Goal: Transaction & Acquisition: Purchase product/service

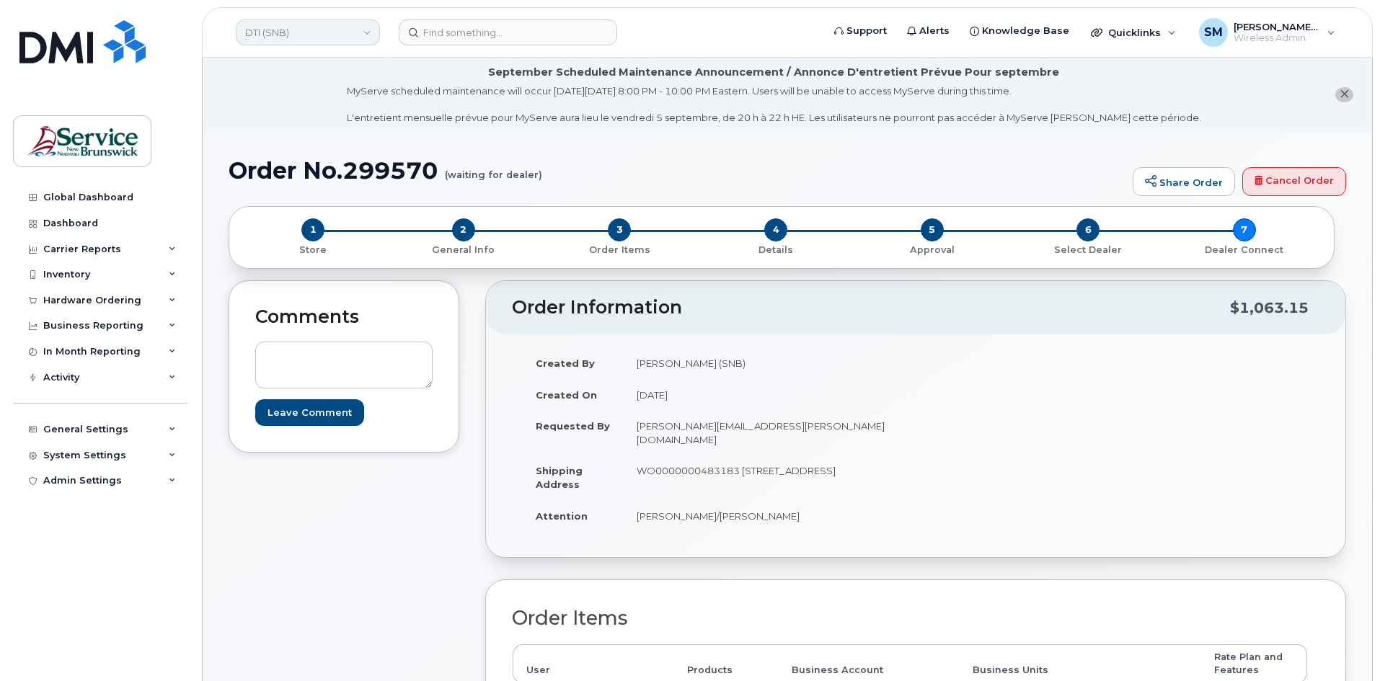
click at [345, 40] on link "DTI (SNB)" at bounding box center [308, 32] width 144 height 26
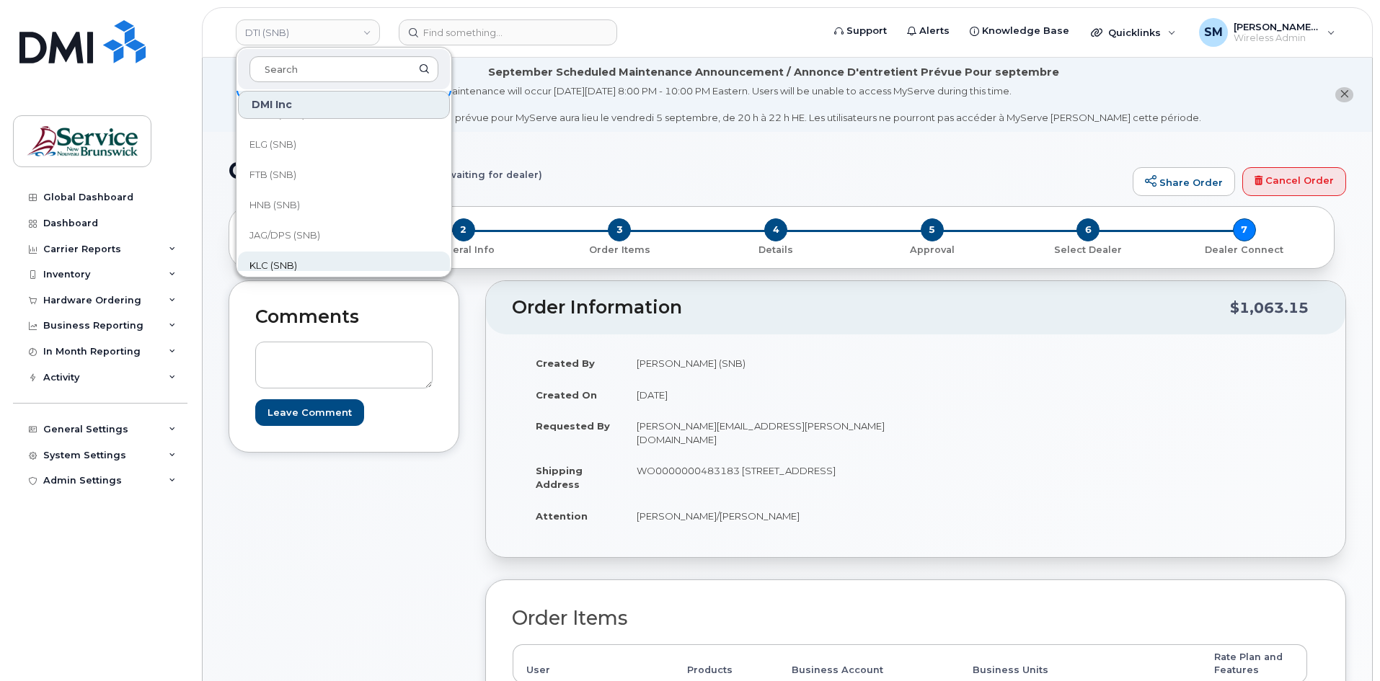
scroll to position [77, 0]
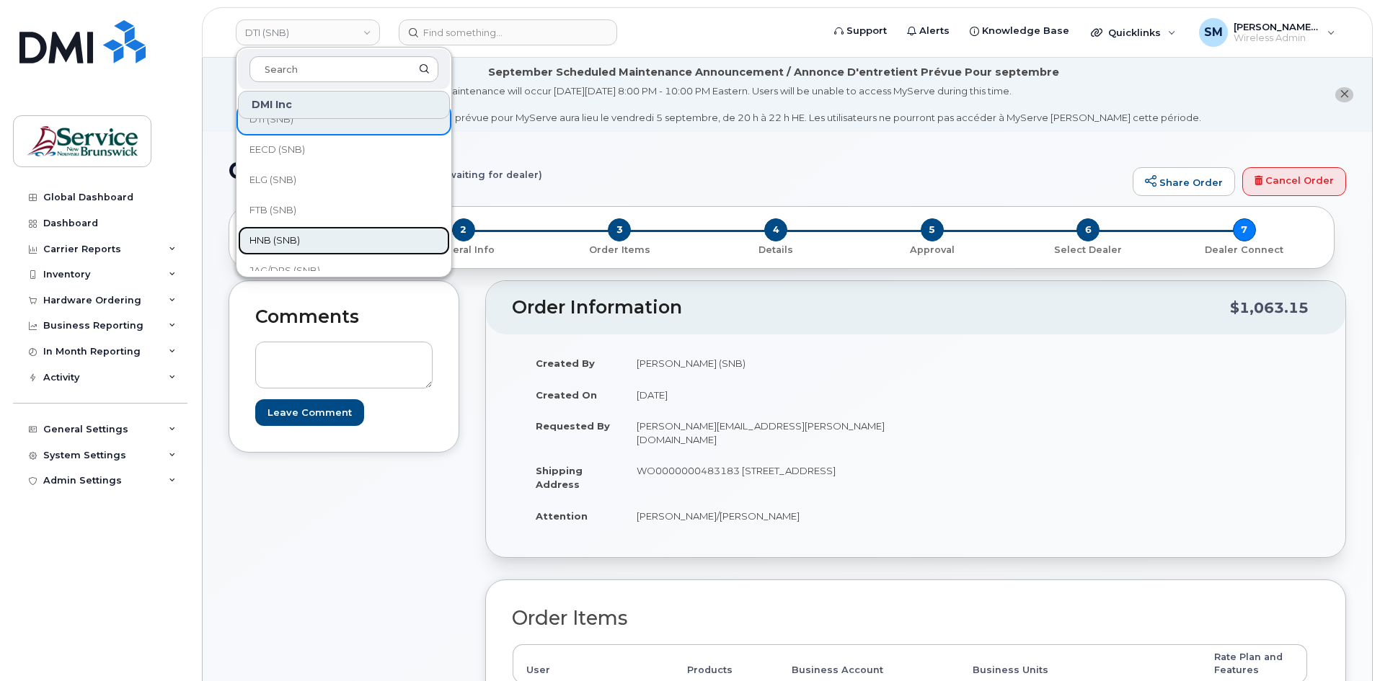
click at [283, 231] on link "HNB (SNB)" at bounding box center [344, 240] width 212 height 29
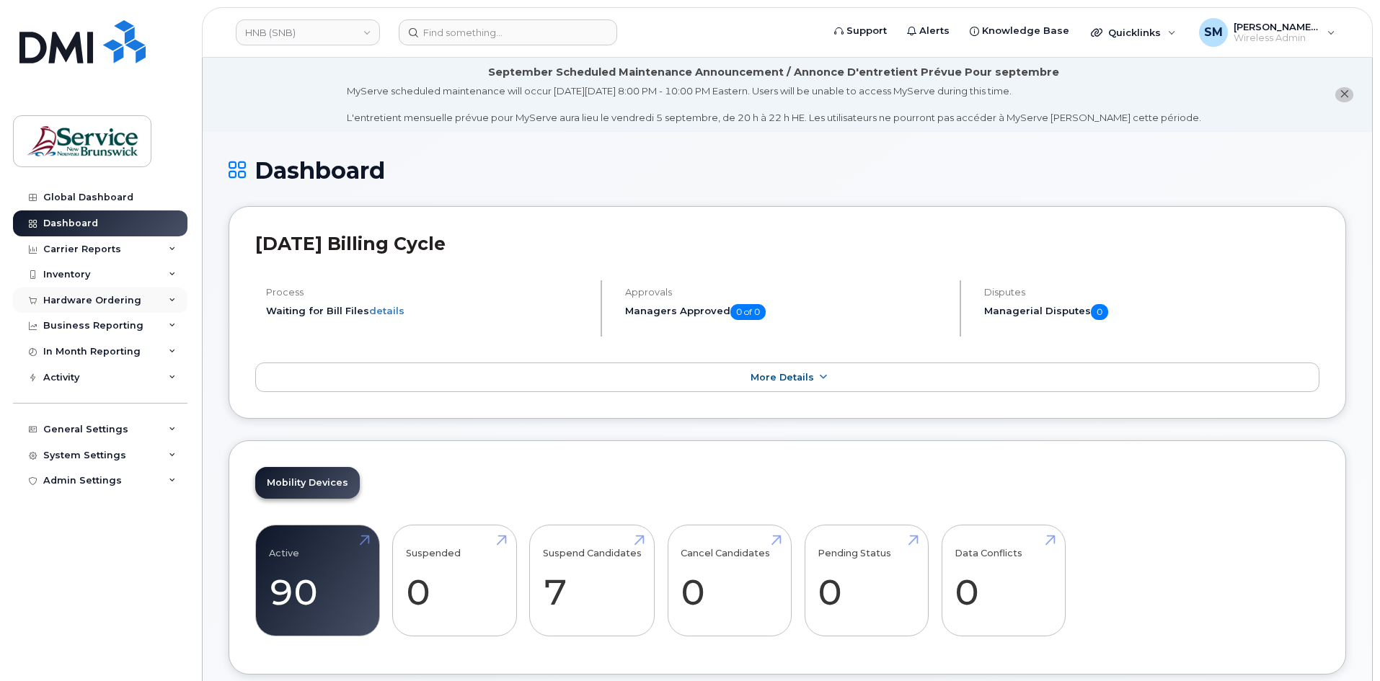
click at [148, 293] on div "Hardware Ordering" at bounding box center [100, 301] width 174 height 26
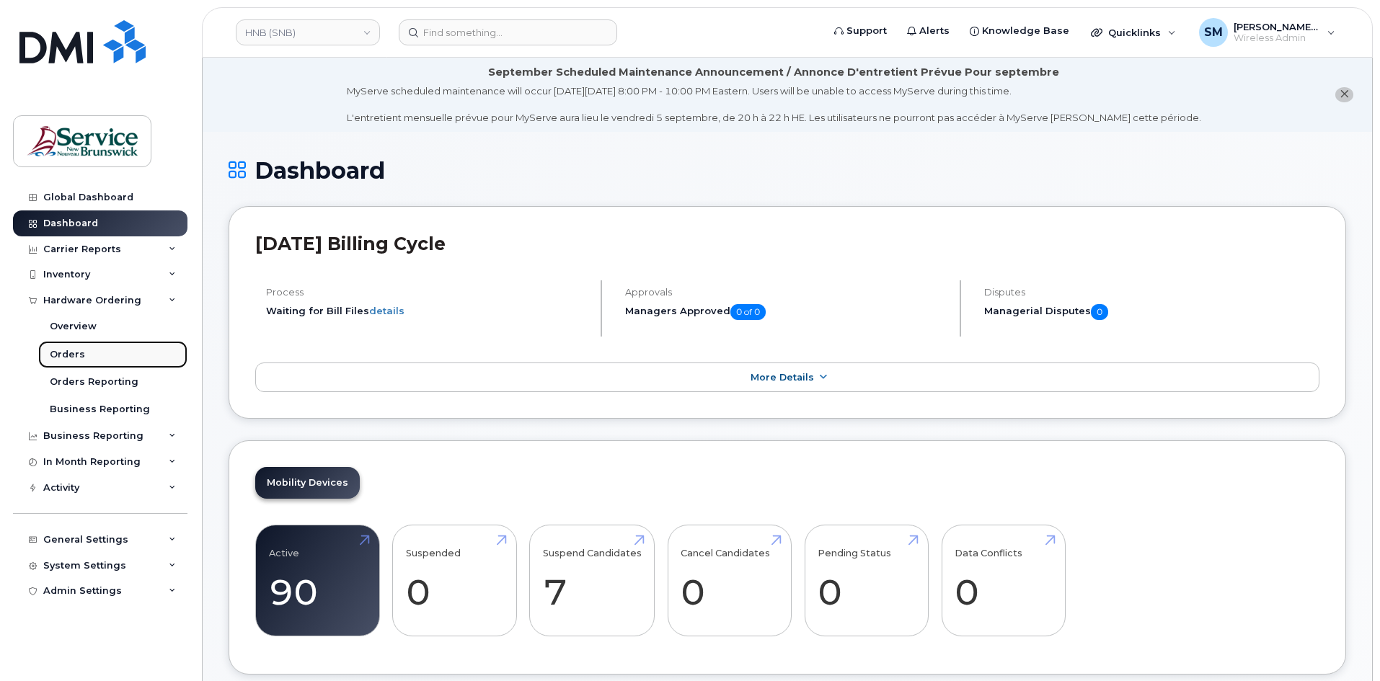
click at [102, 360] on link "Orders" at bounding box center [112, 354] width 149 height 27
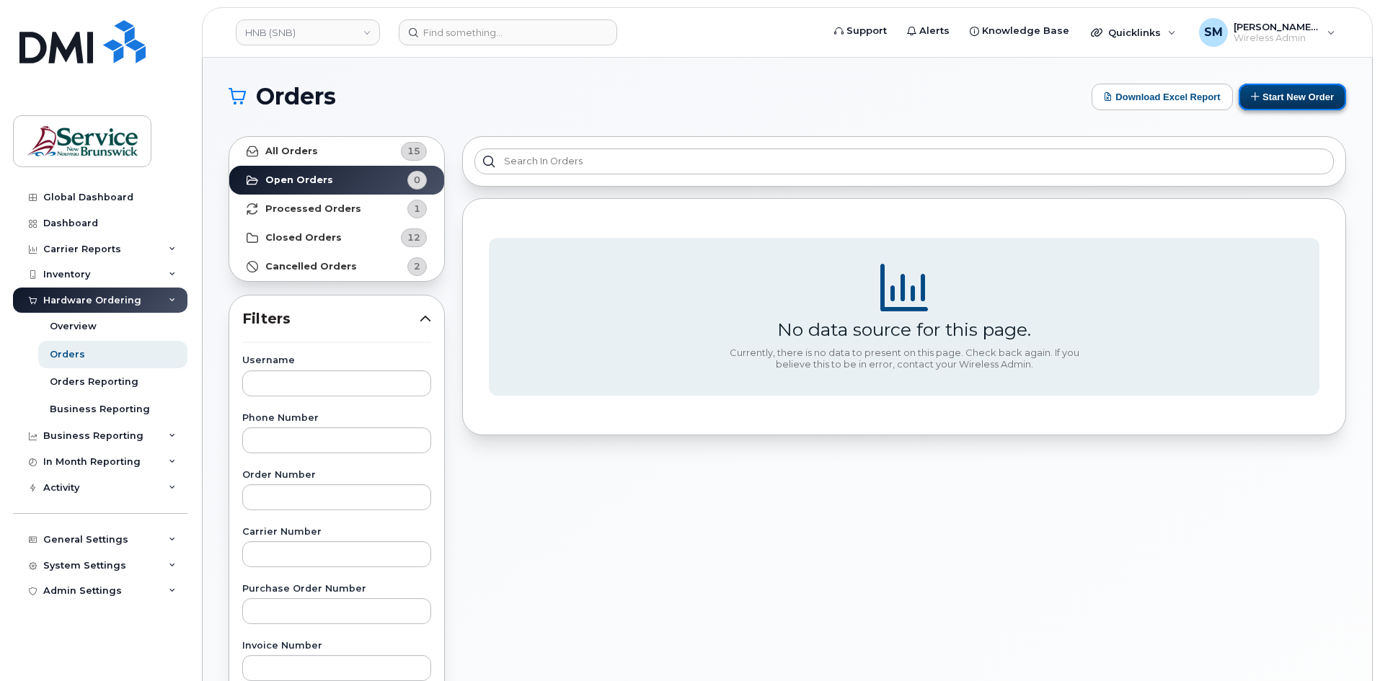
click at [1265, 96] on button "Start New Order" at bounding box center [1291, 97] width 107 height 27
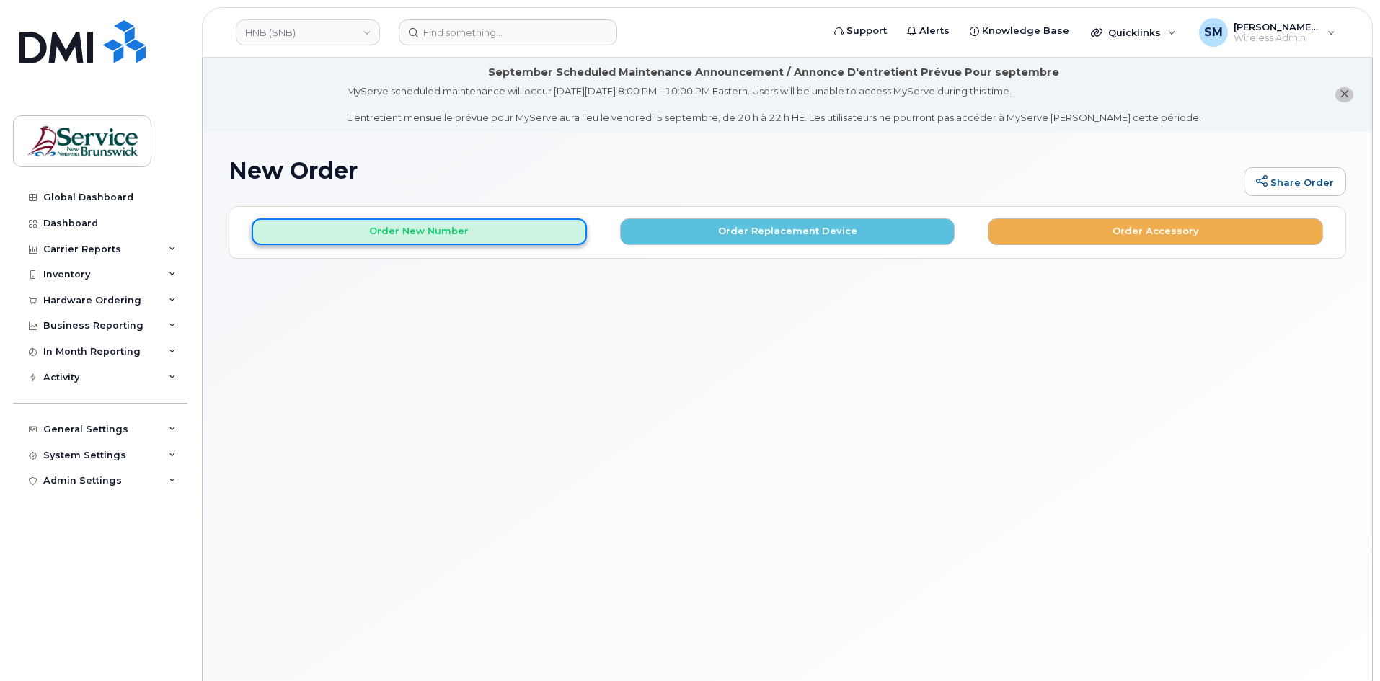
click at [494, 238] on button "Order New Number" at bounding box center [419, 231] width 335 height 27
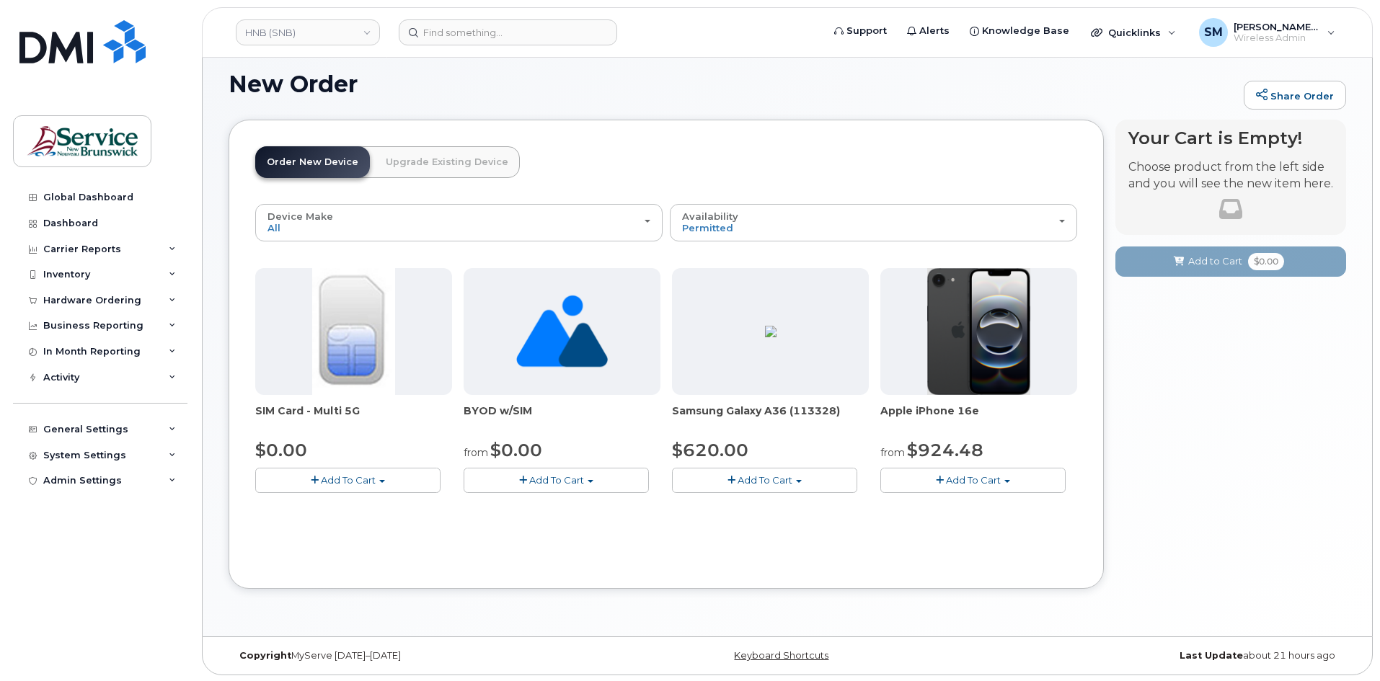
scroll to position [88, 0]
click at [1018, 481] on button "Add To Cart" at bounding box center [972, 478] width 185 height 25
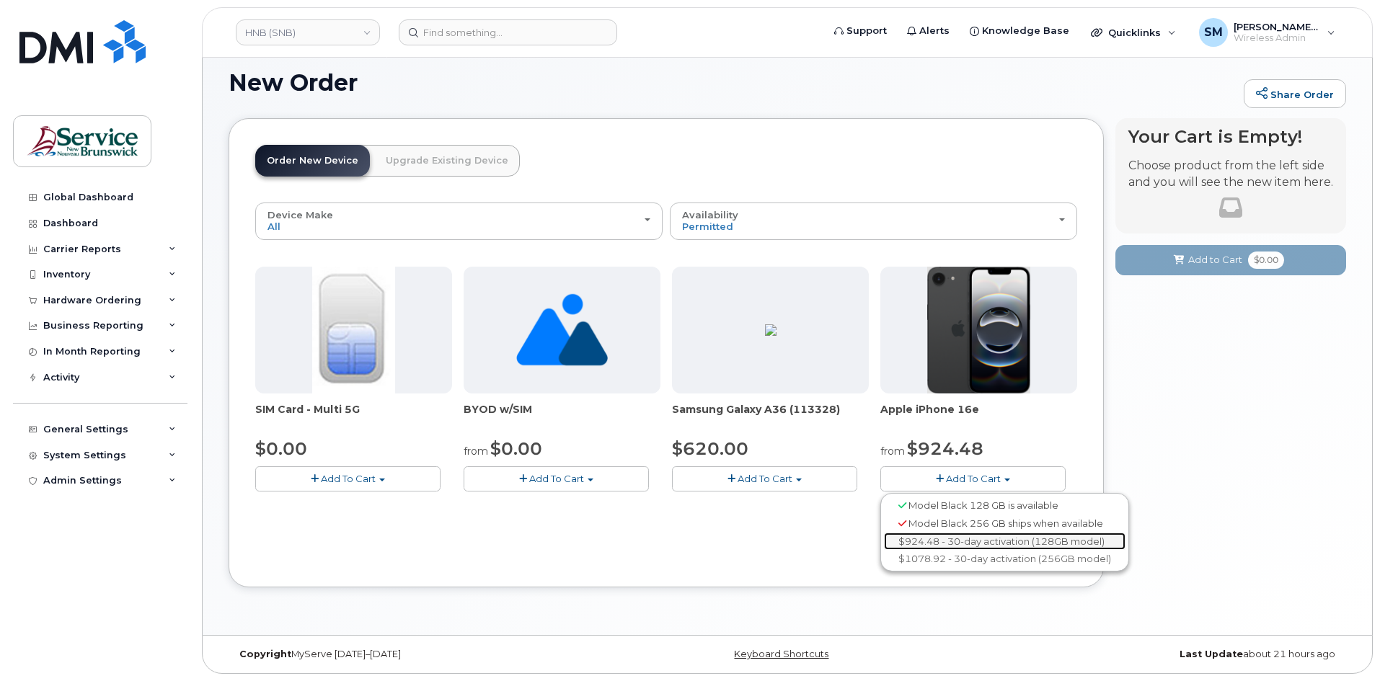
click at [959, 536] on link "$924.48 - 30-day activation (128GB model)" at bounding box center [1004, 542] width 241 height 18
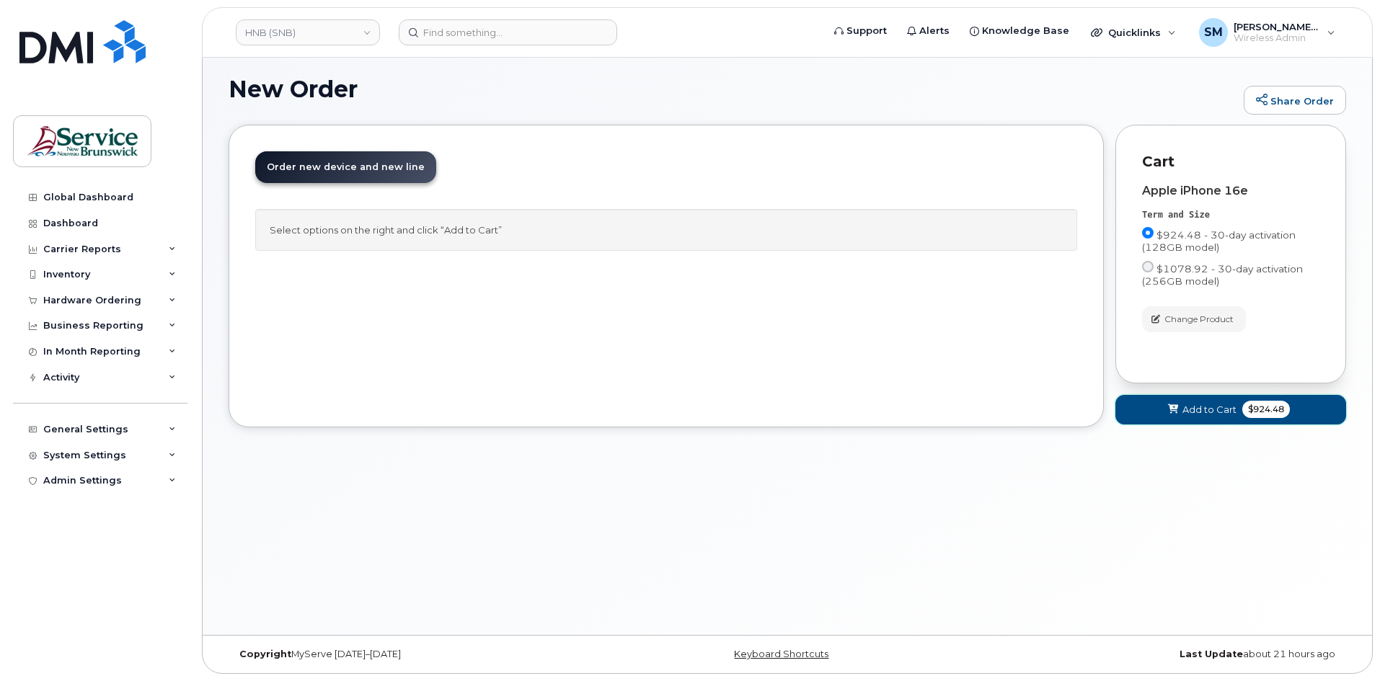
click at [1158, 413] on button "Add to Cart $924.48" at bounding box center [1230, 410] width 231 height 30
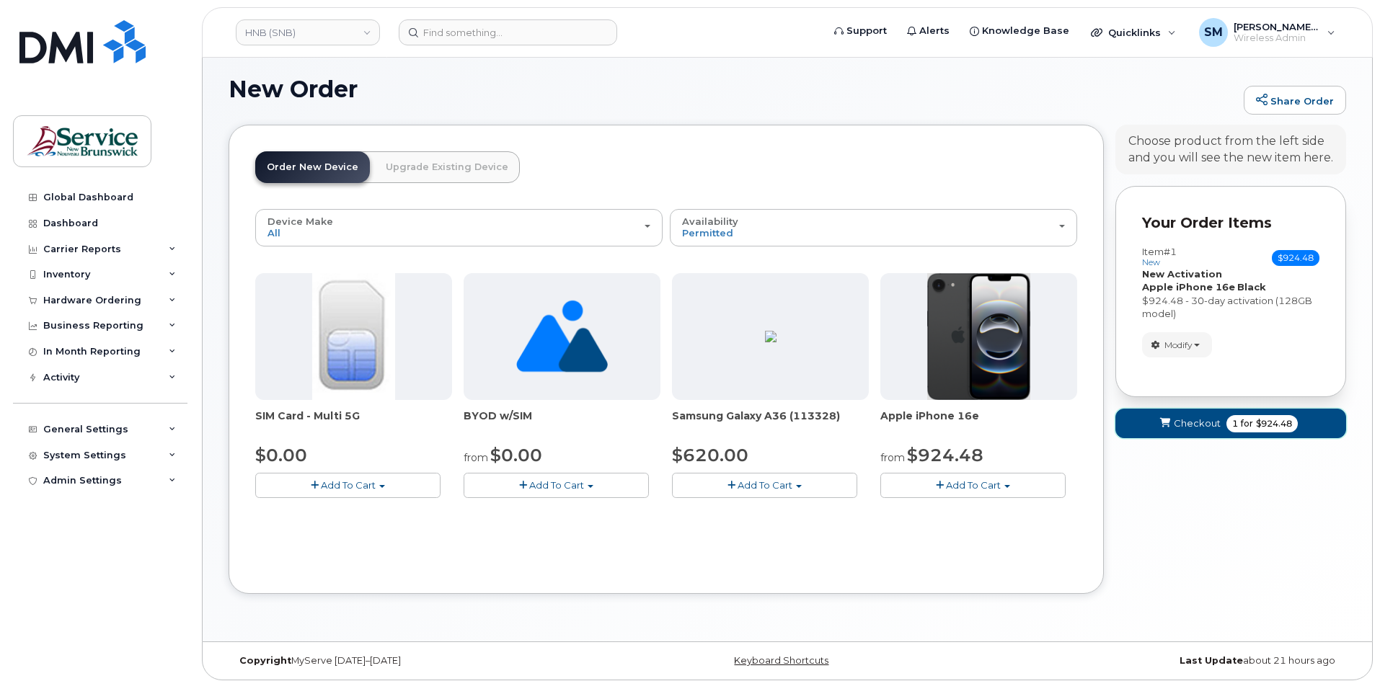
click at [1158, 416] on button "Checkout 1 for $924.48" at bounding box center [1230, 424] width 231 height 30
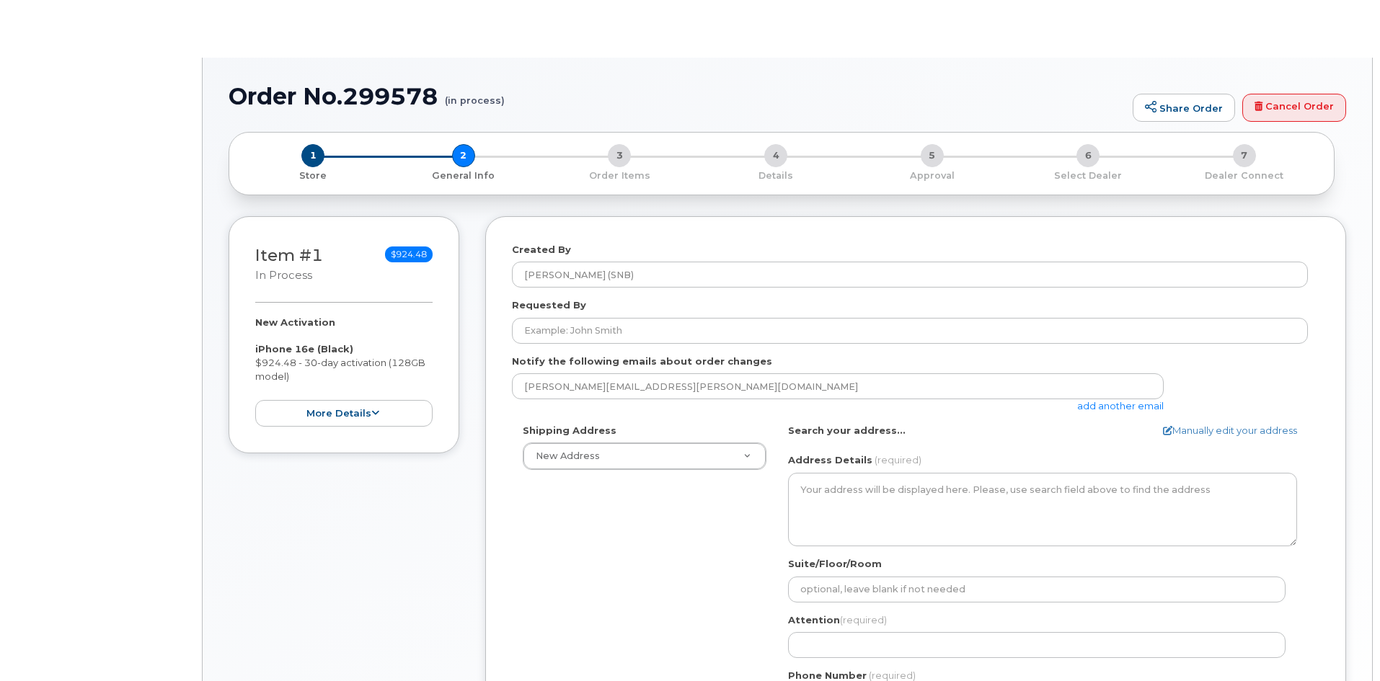
select select
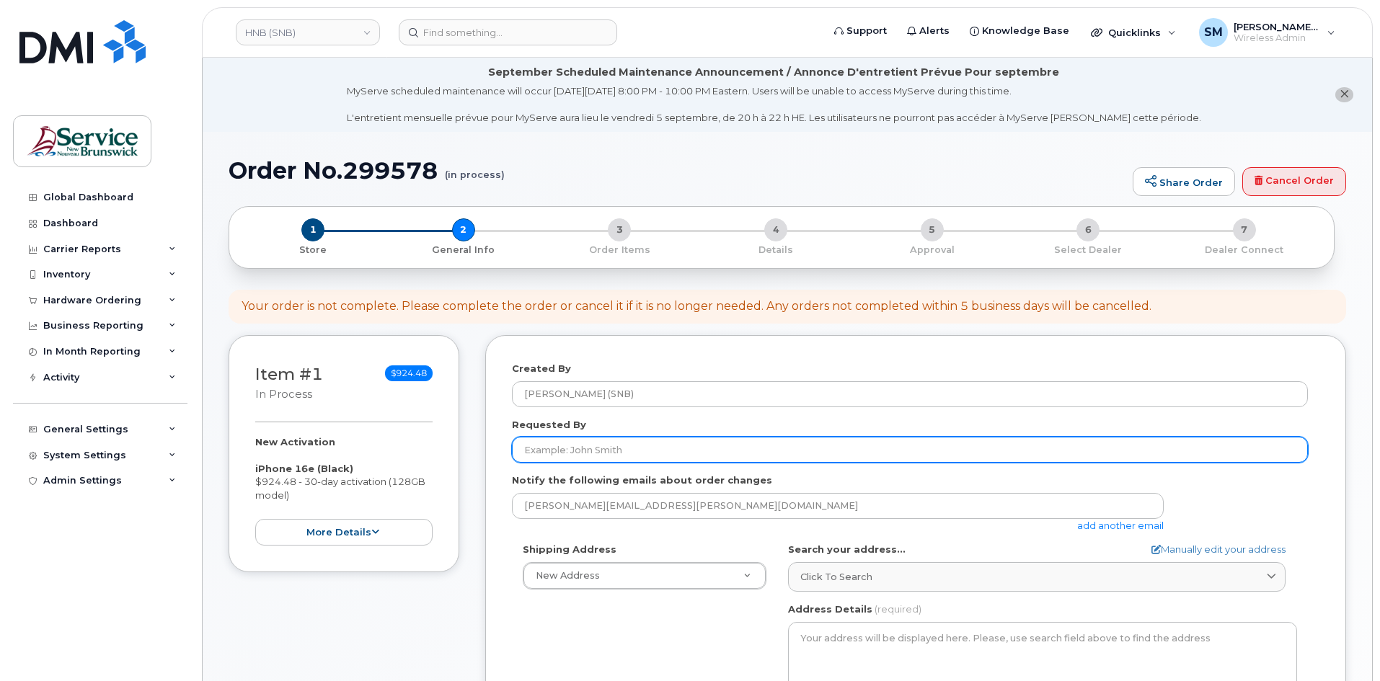
click at [621, 453] on input "Requested By" at bounding box center [910, 450] width 796 height 26
paste input "Maddison.Yerxa@gnb.ca"
type input "Maddison.Yerxa@gnb.ca"
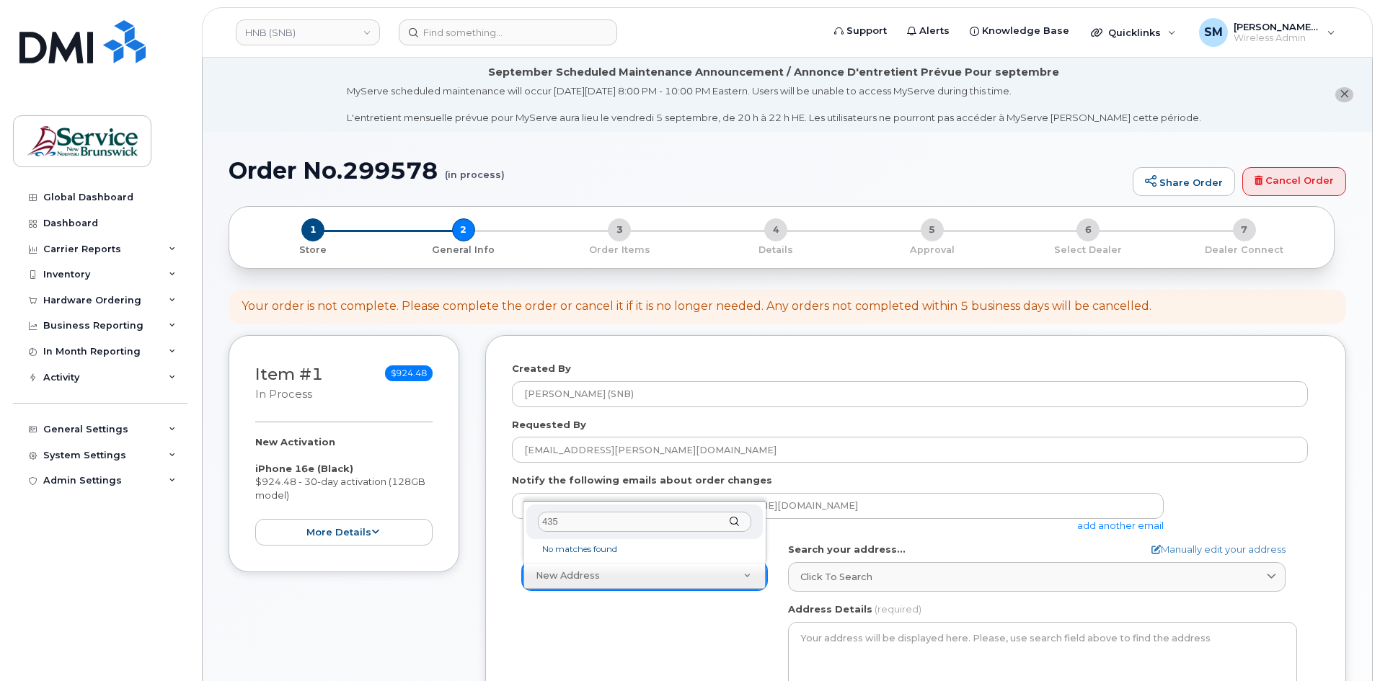
drag, startPoint x: 606, startPoint y: 531, endPoint x: 496, endPoint y: 517, distance: 111.2
click at [496, 517] on body "HNB (SNB) Support Alerts Knowledge Base Quicklinks Suspend / Cancel Device Chan…" at bounding box center [690, 681] width 1380 height 1363
type input "brook"
select select
type textarea "30-435 Brookside Dr Fredericton New Brunswick E3A 8V4"
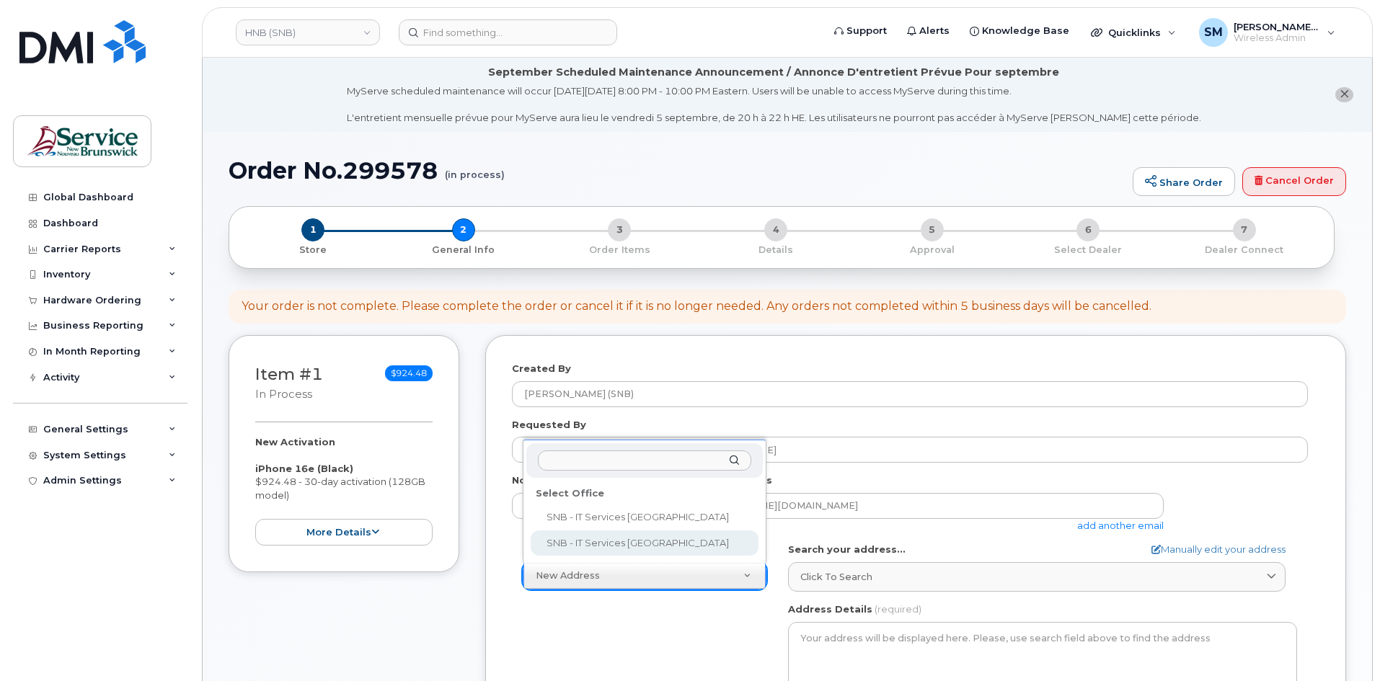
type input "Devan Renwick"
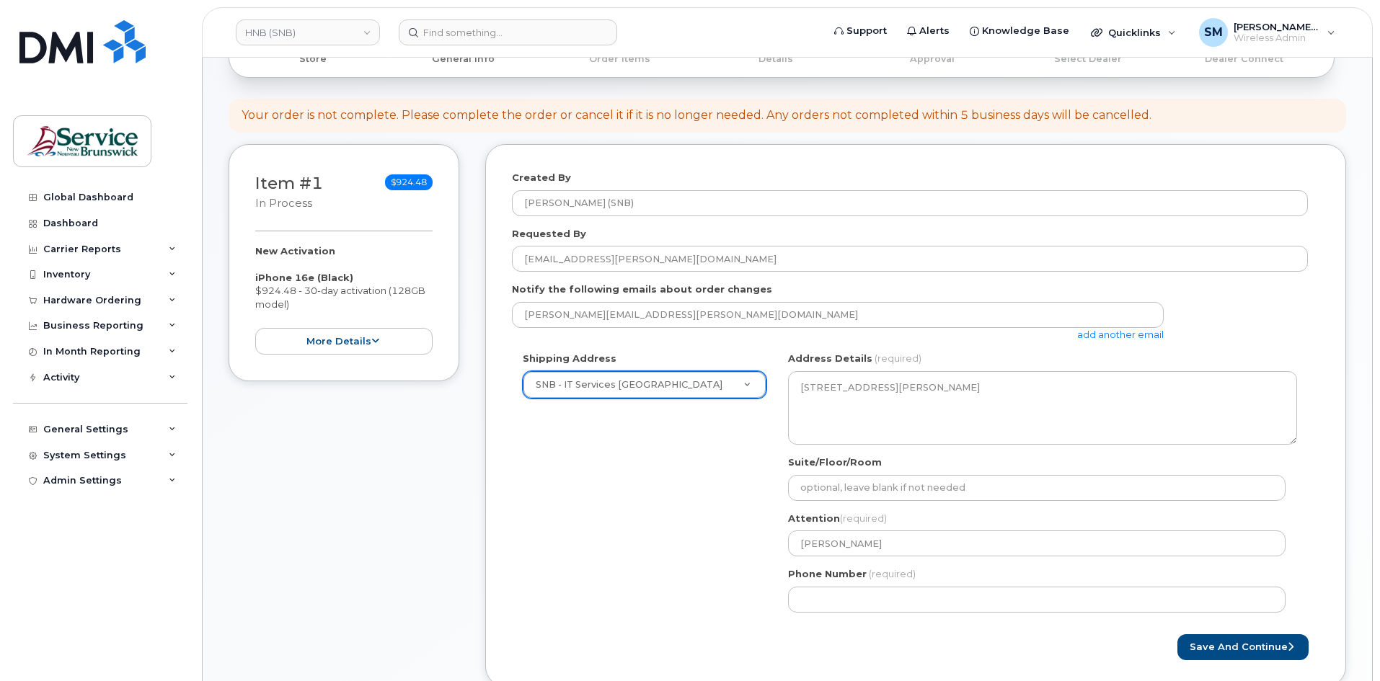
scroll to position [216, 0]
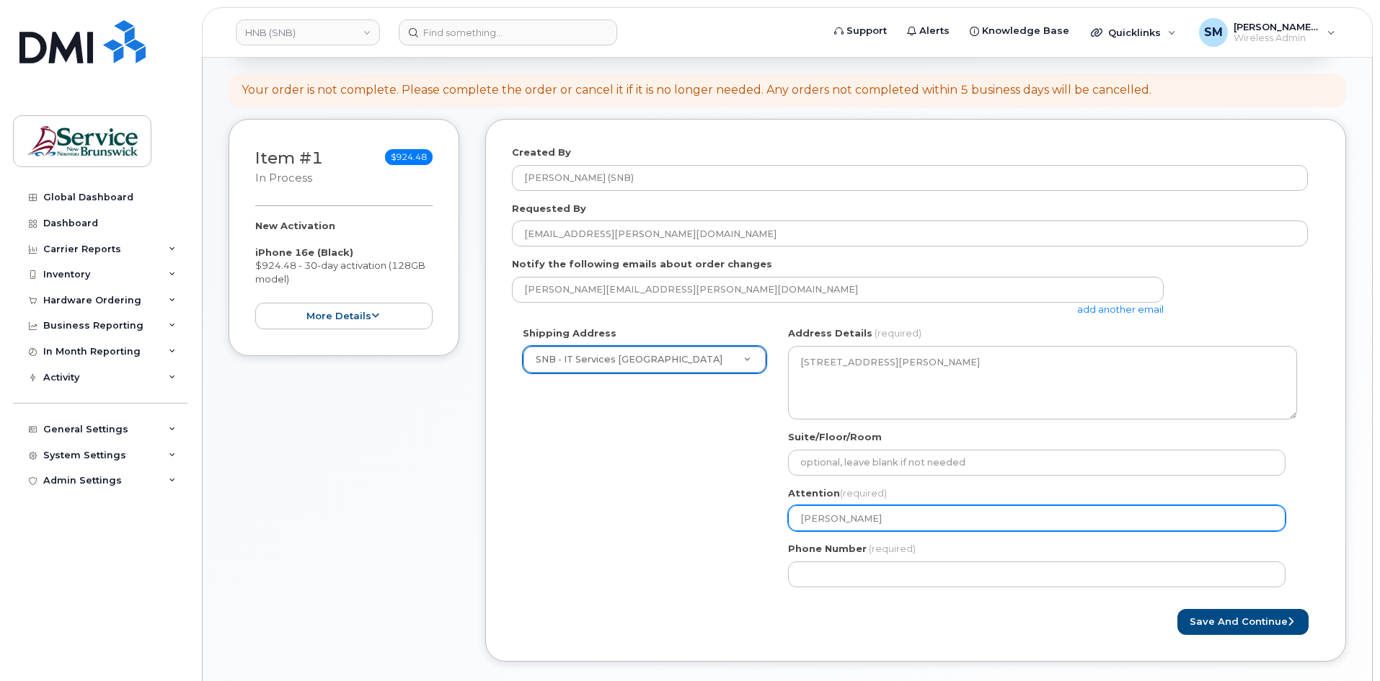
drag, startPoint x: 892, startPoint y: 512, endPoint x: 741, endPoint y: 515, distance: 150.7
click at [741, 515] on div "Shipping Address SNB - IT Services Brookside Place New Address ASD-E Main Offic…" at bounding box center [910, 462] width 796 height 271
paste input "/ Kortney LeGresley"
select select
type input "[PERSON_NAME] / [PERSON_NAME]"
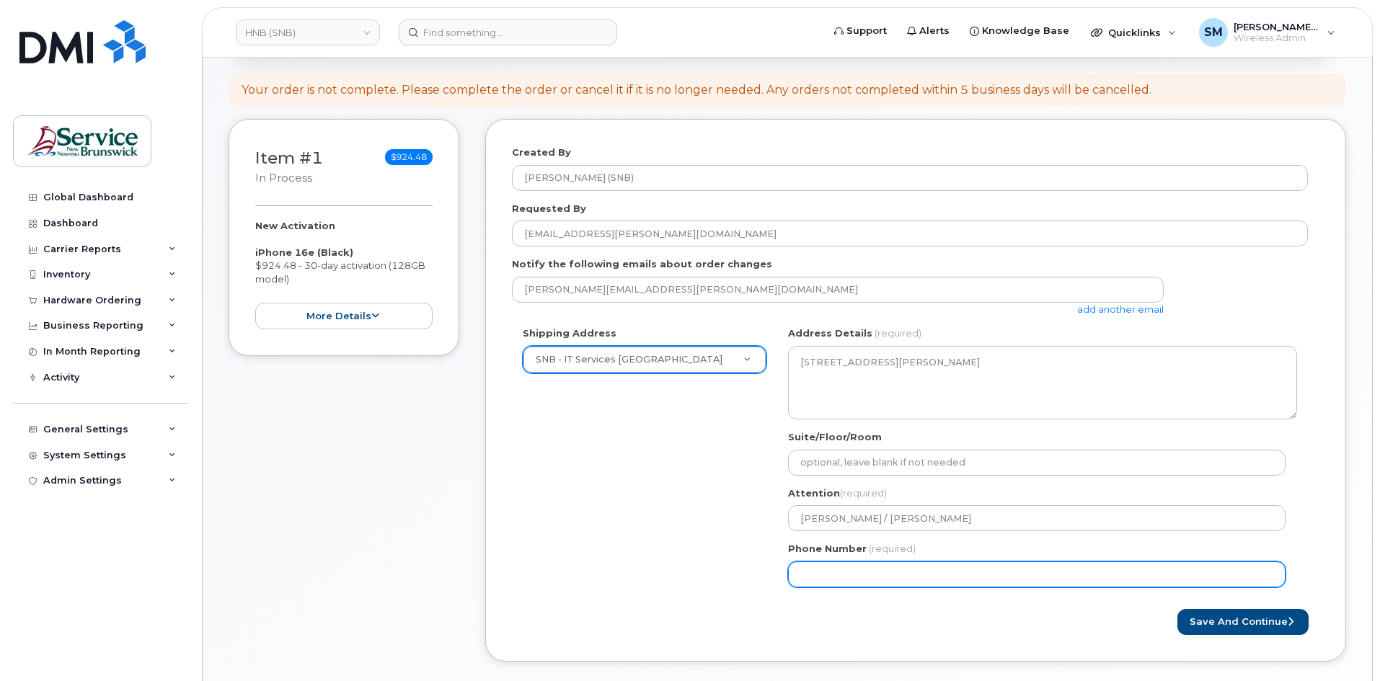
click at [636, 550] on div "Shipping Address SNB - IT Services Brookside Place New Address ASD-E Main Offic…" at bounding box center [910, 462] width 796 height 271
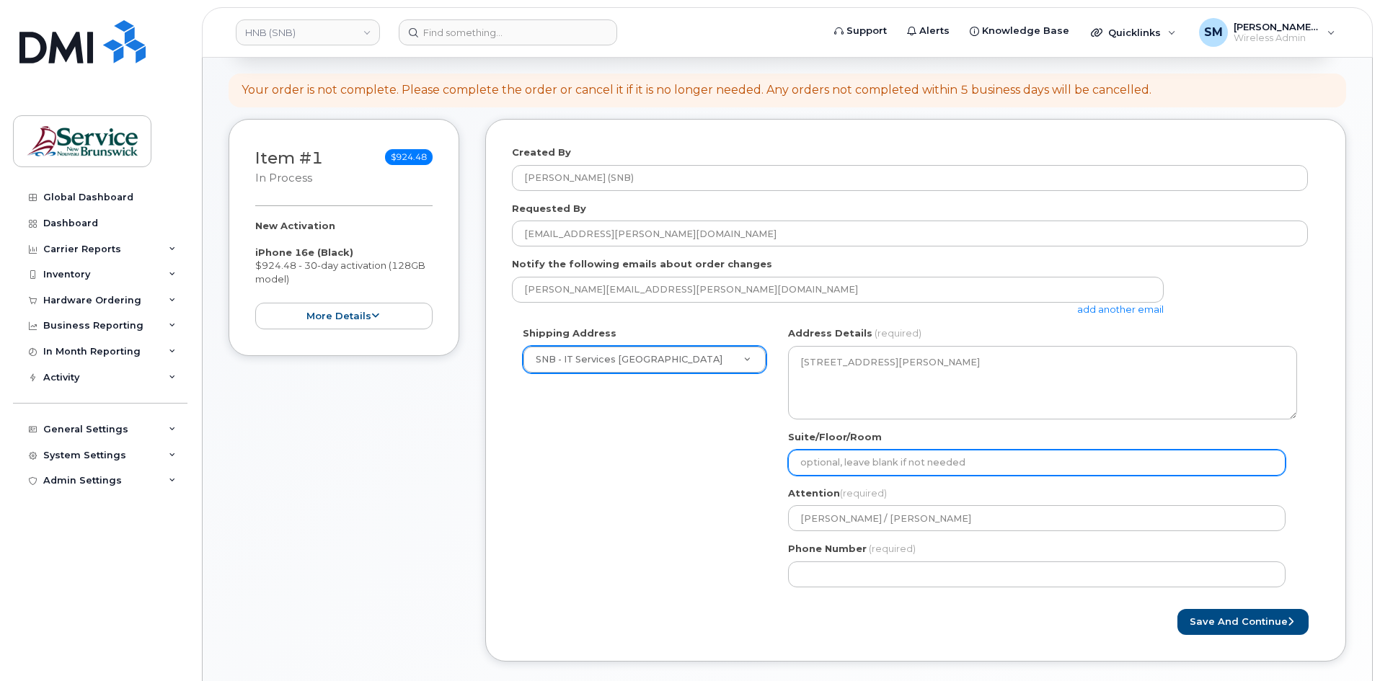
click at [974, 465] on input "Suite/Floor/Room" at bounding box center [1036, 463] width 497 height 26
paste input "WO0000000483831"
select select
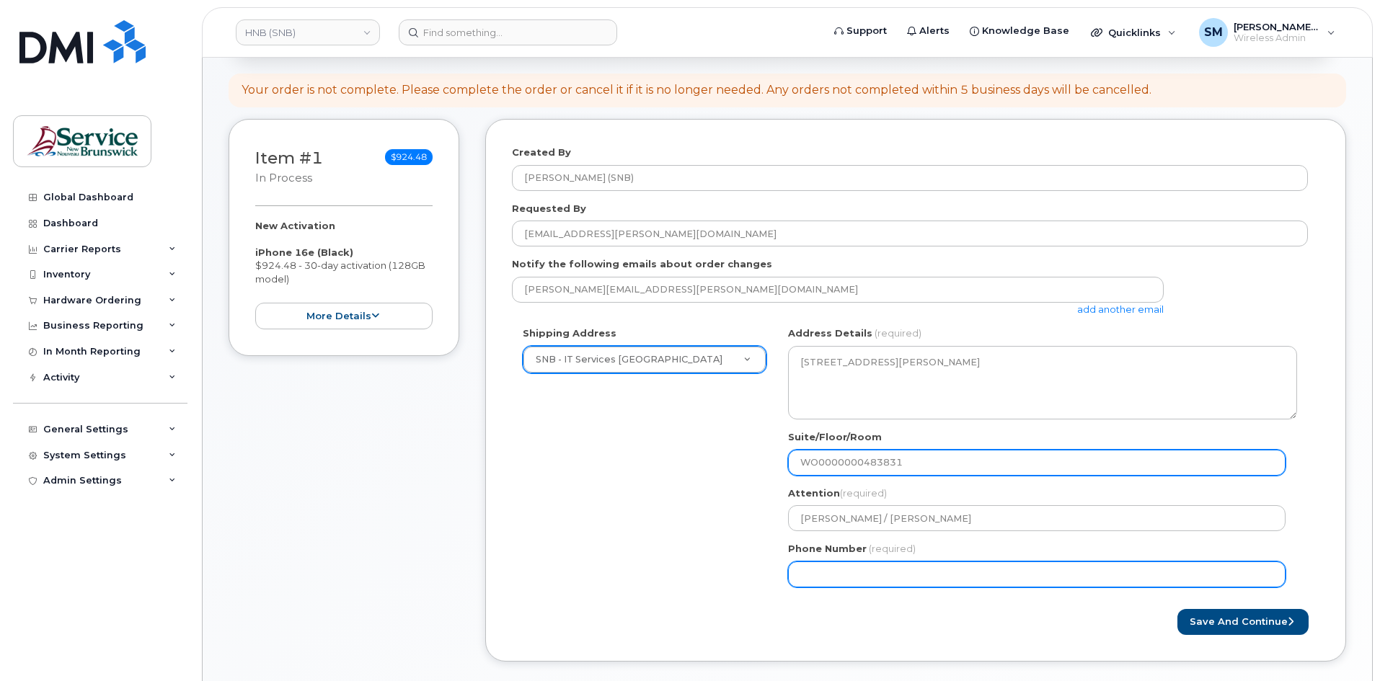
type input "WO0000000483831"
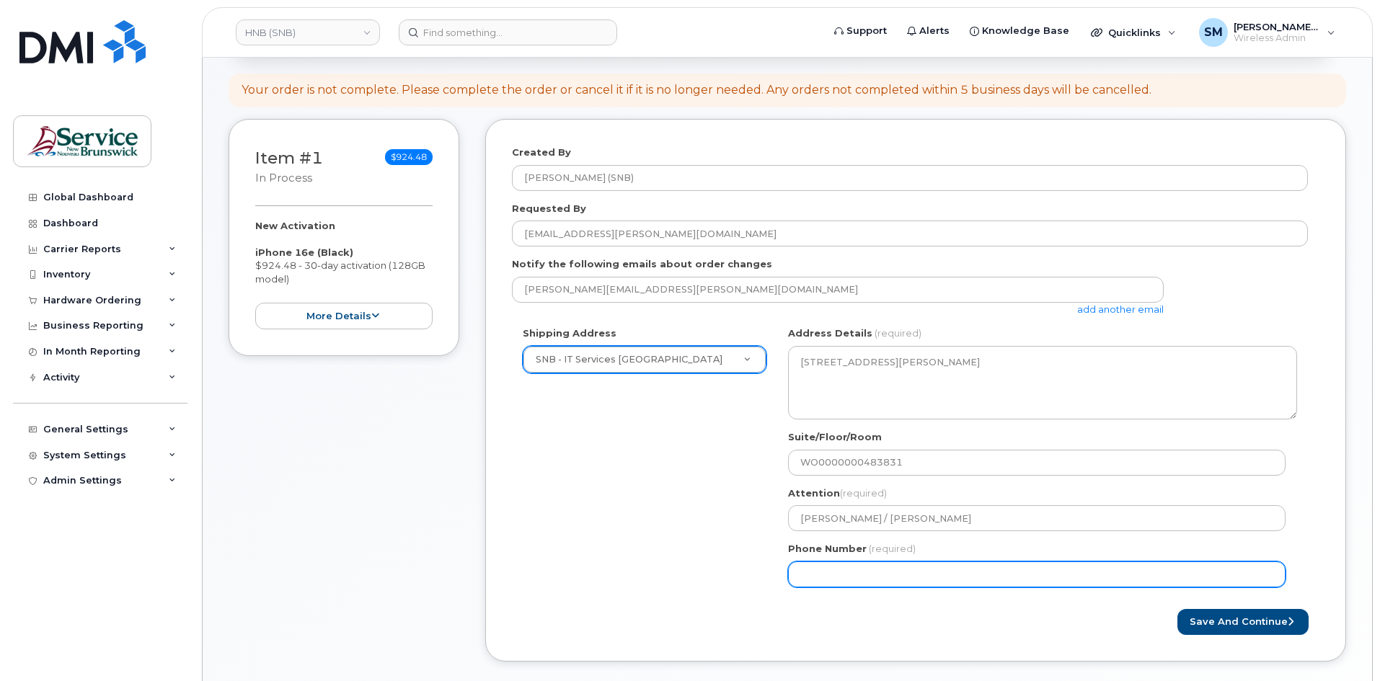
click at [1069, 578] on input "Phone Number" at bounding box center [1036, 574] width 497 height 26
select select
type input "506639633"
select select
type input "5066396338"
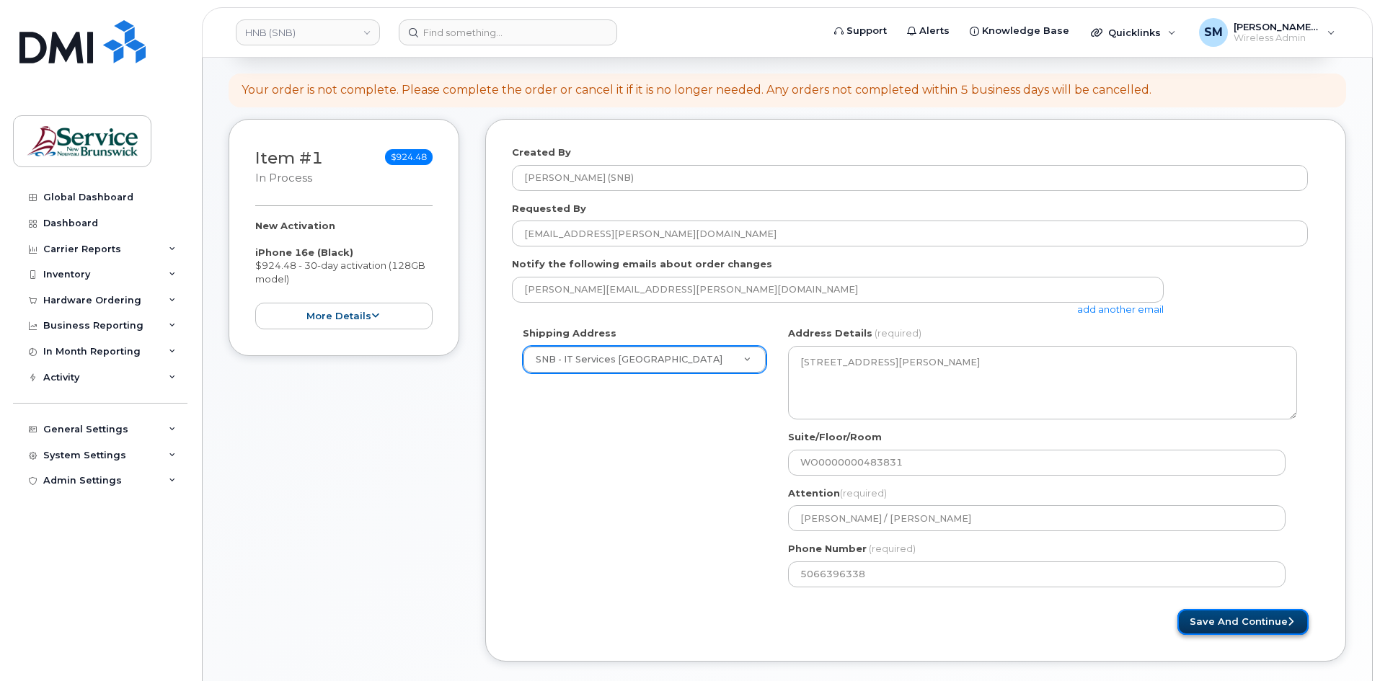
click at [1248, 617] on button "Save and Continue" at bounding box center [1242, 622] width 131 height 27
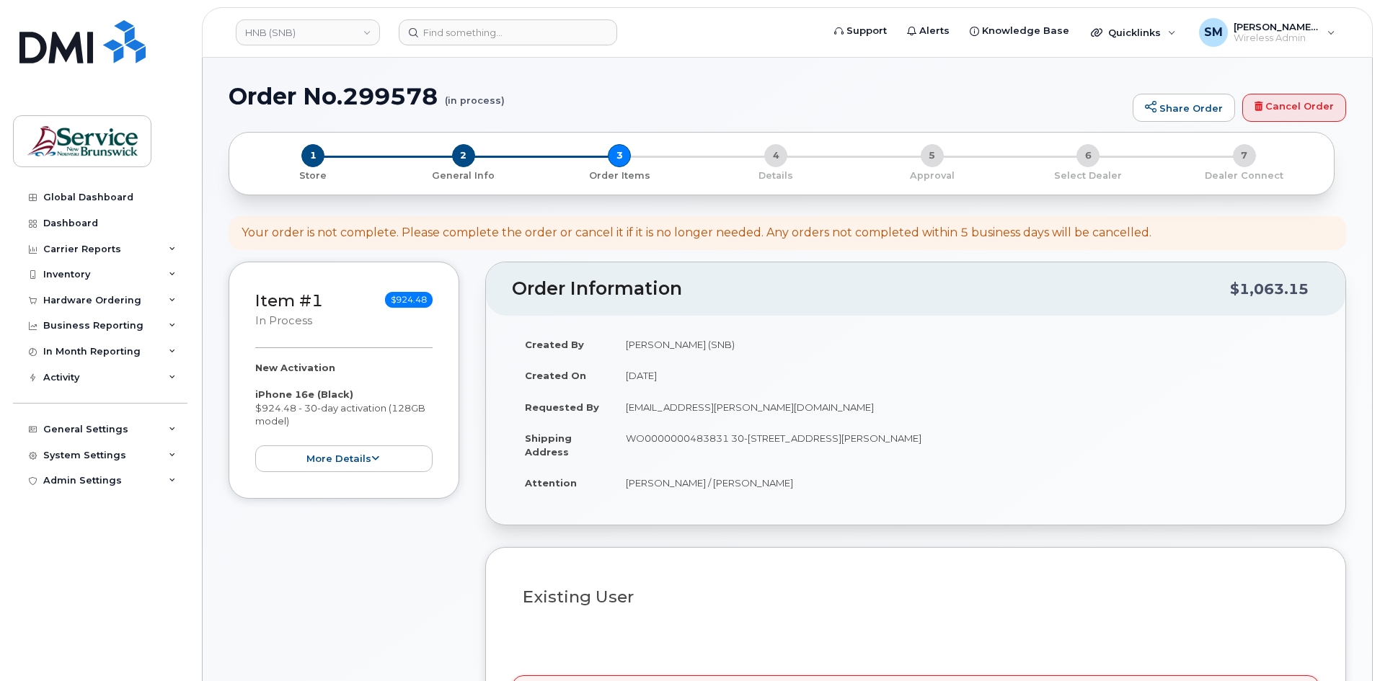
select select
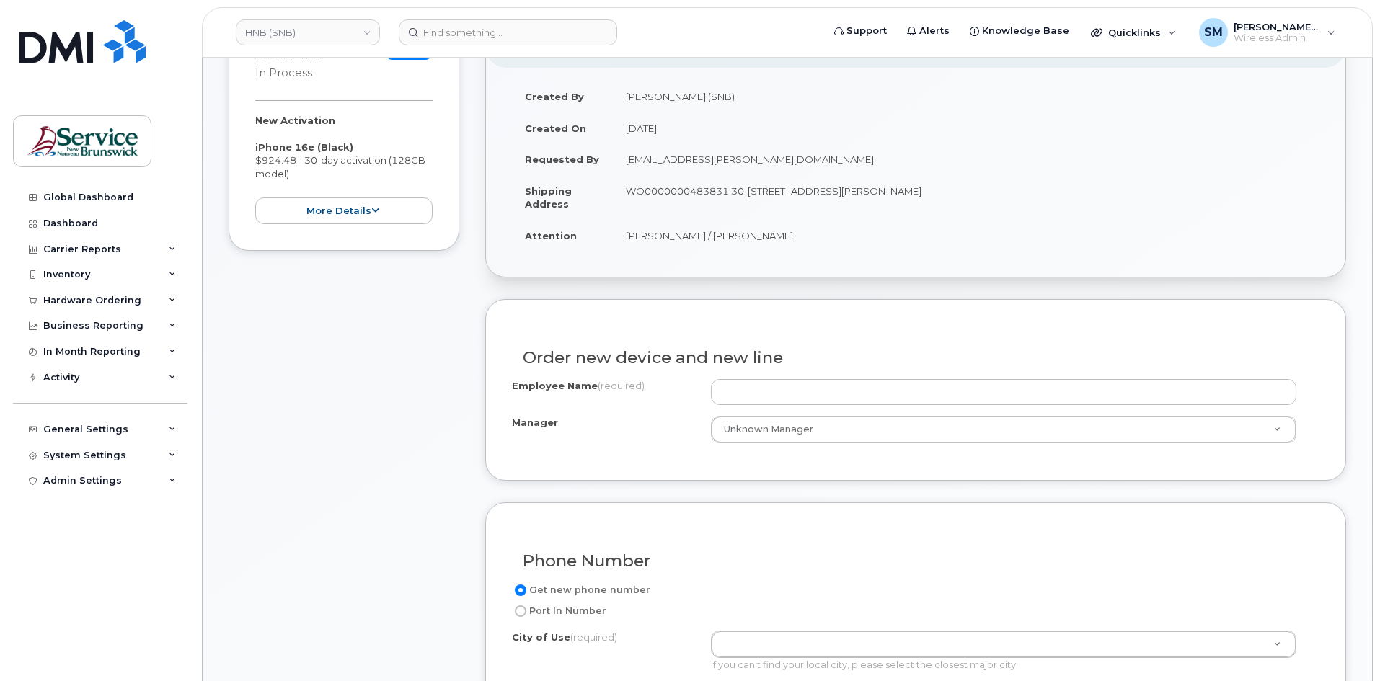
scroll to position [360, 0]
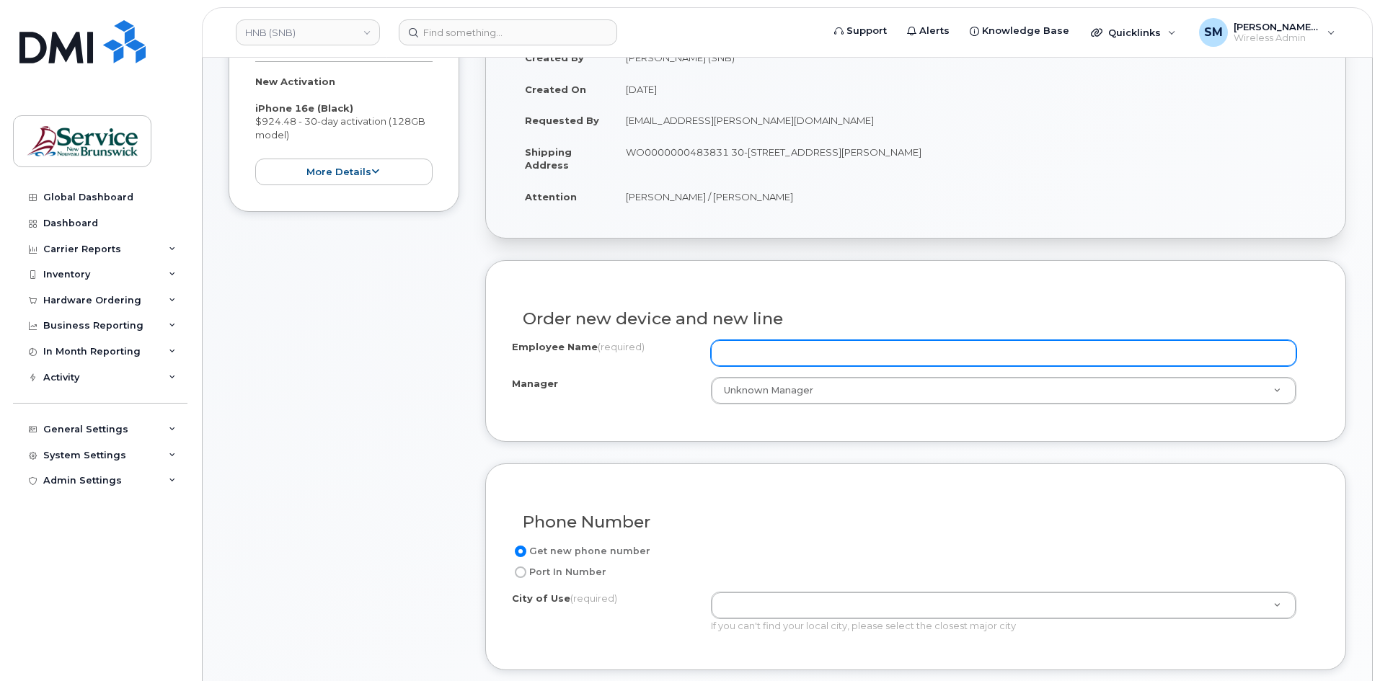
click at [824, 348] on input "Employee Name (required)" at bounding box center [1003, 353] width 585 height 26
paste input "[PERSON_NAME]"
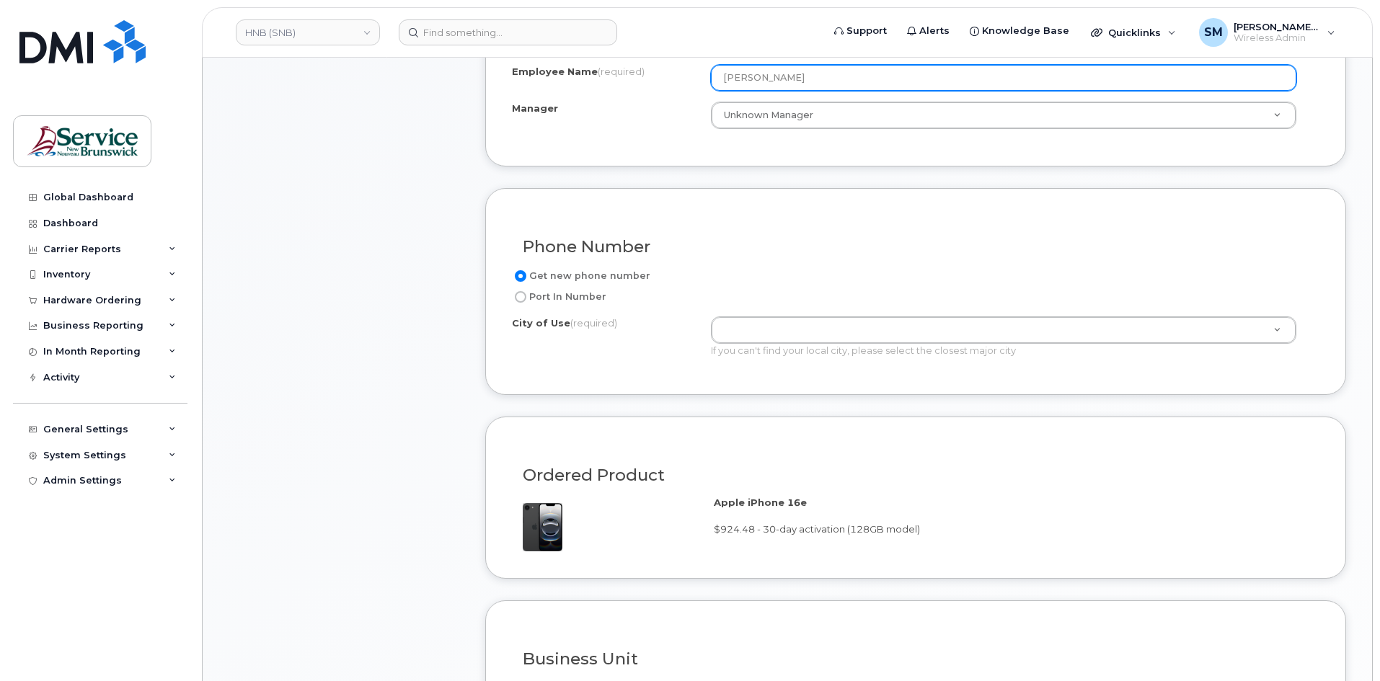
scroll to position [649, 0]
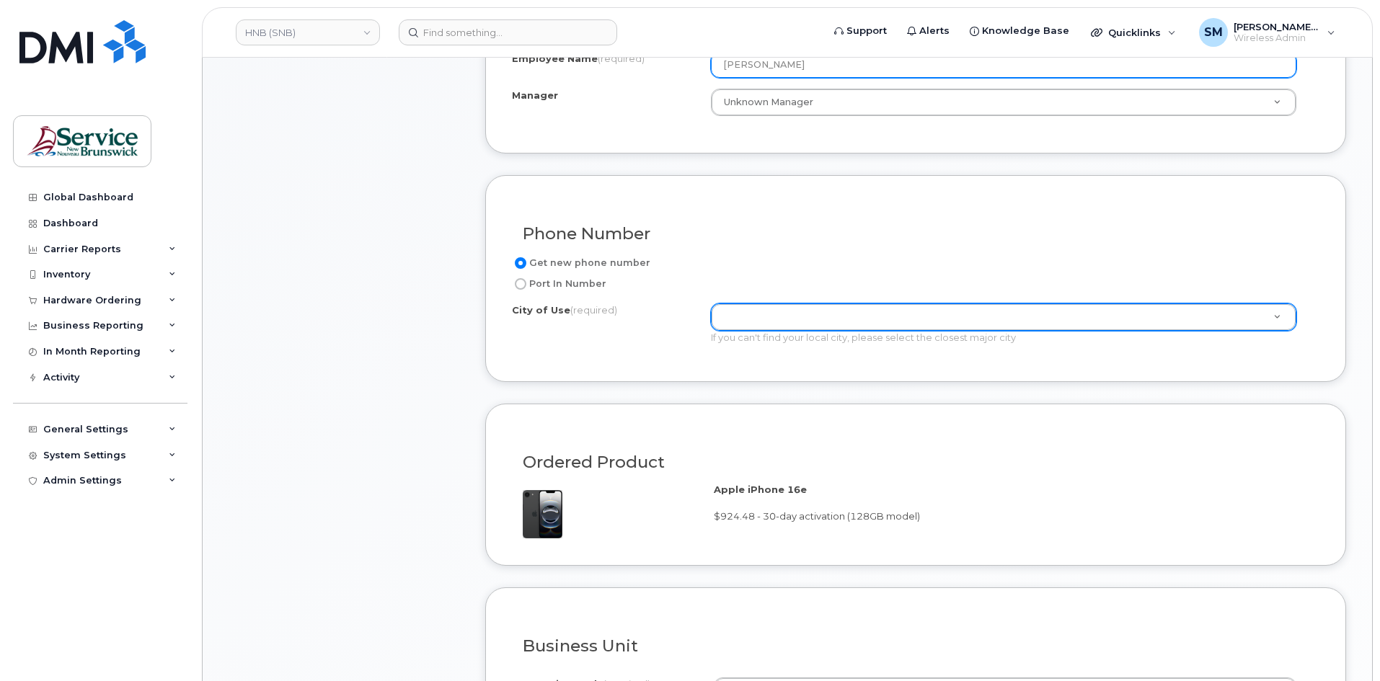
type input "[PERSON_NAME]"
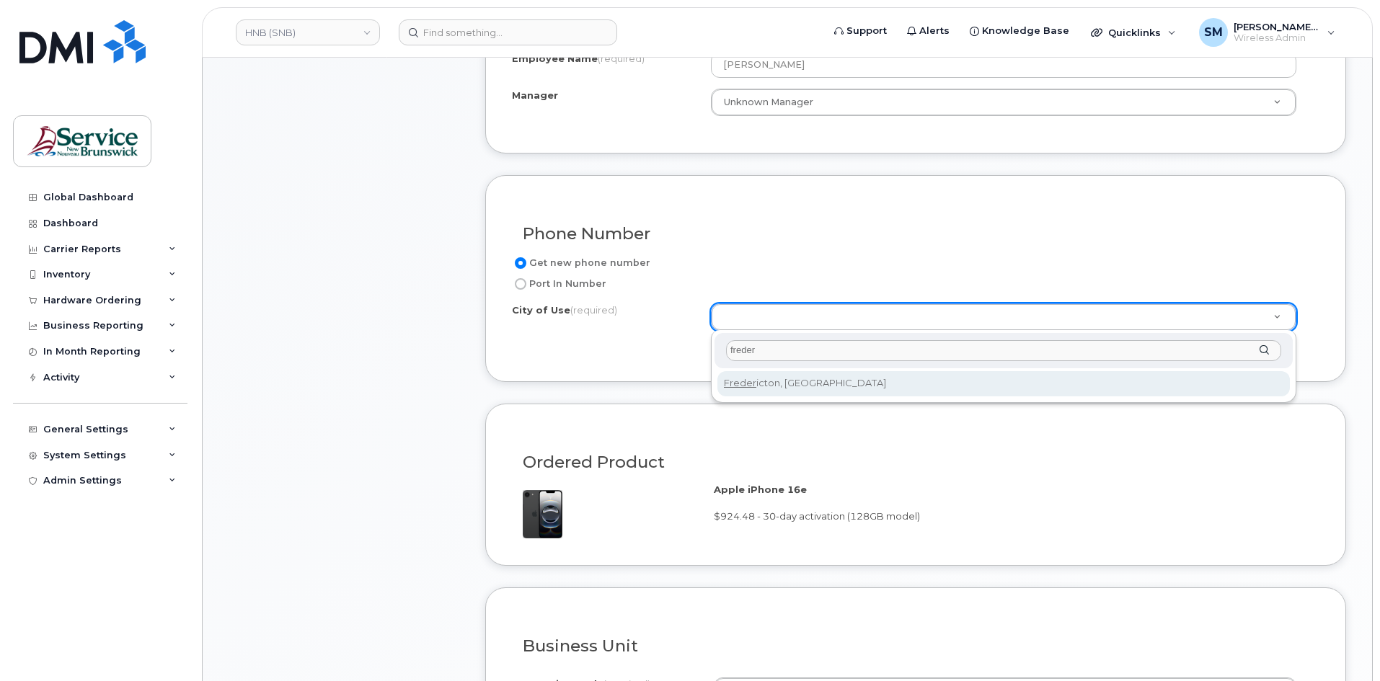
type input "freder"
type input "1578"
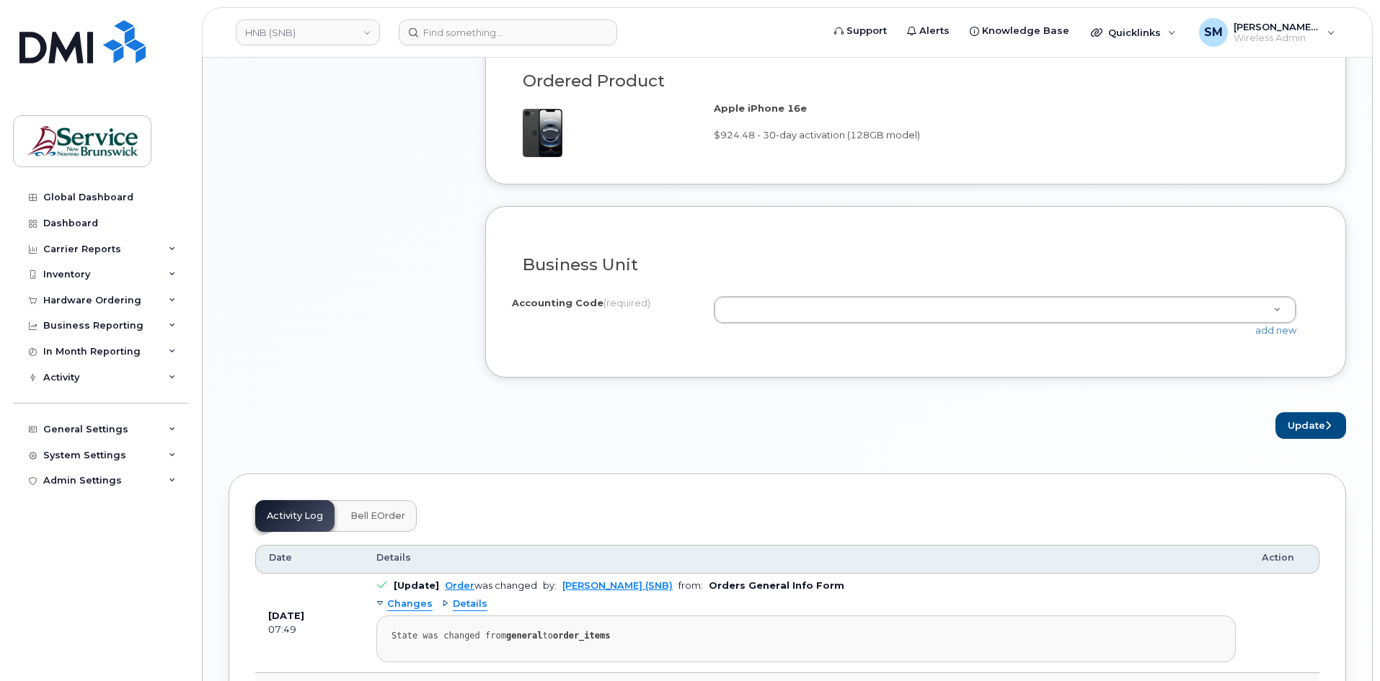
scroll to position [1153, 0]
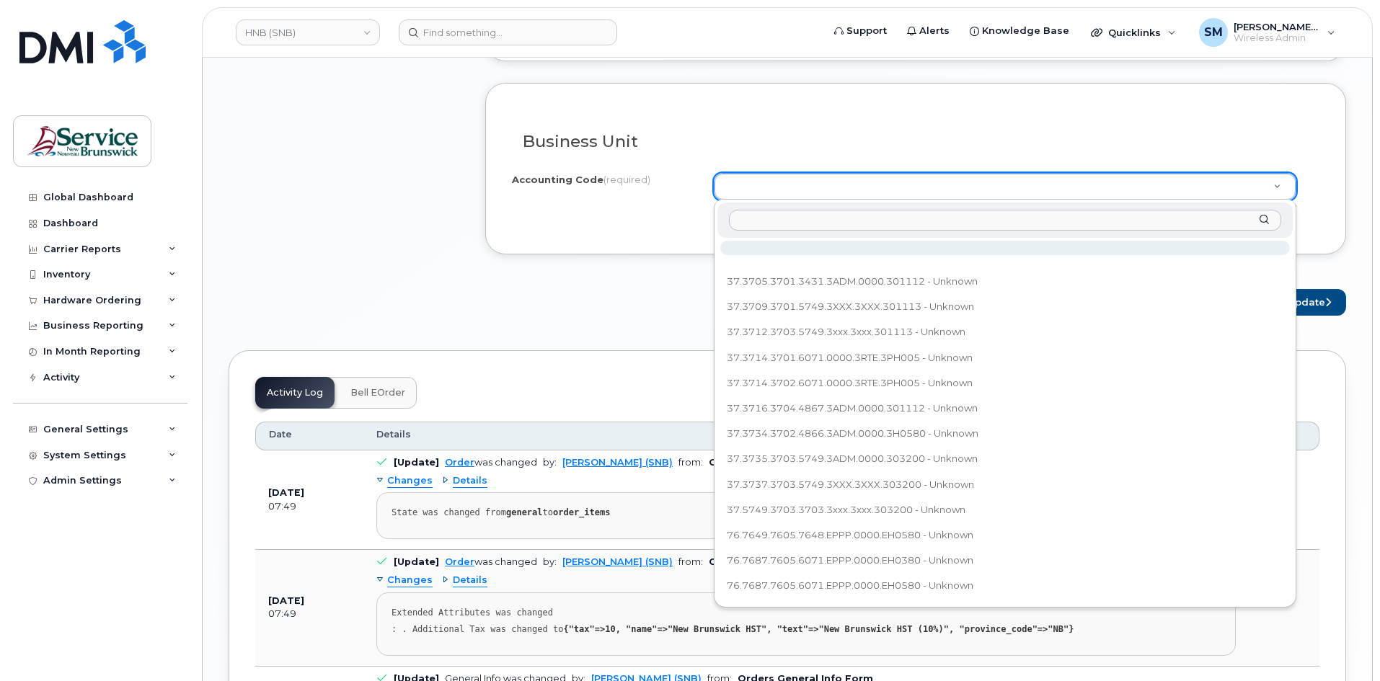
type input "37.3702.3701.5749.XXXX.XXXX.301001"
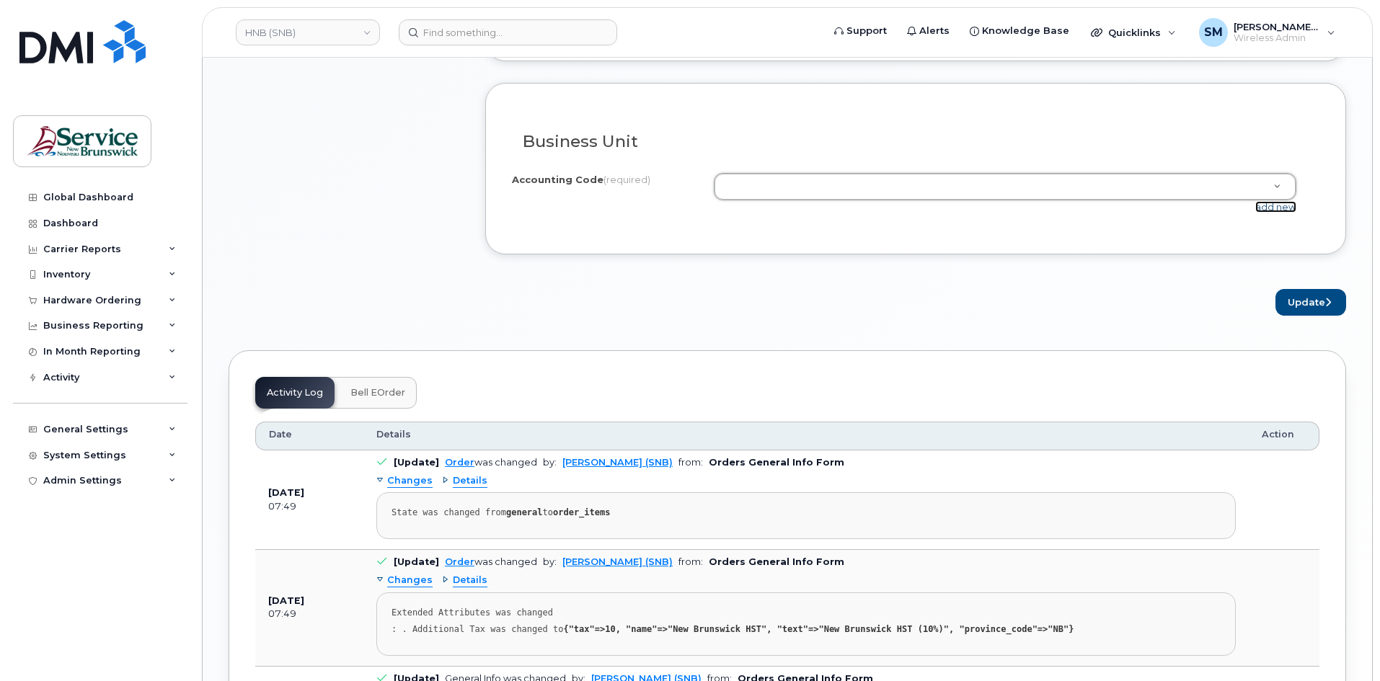
click at [1280, 208] on link "add new" at bounding box center [1275, 207] width 41 height 12
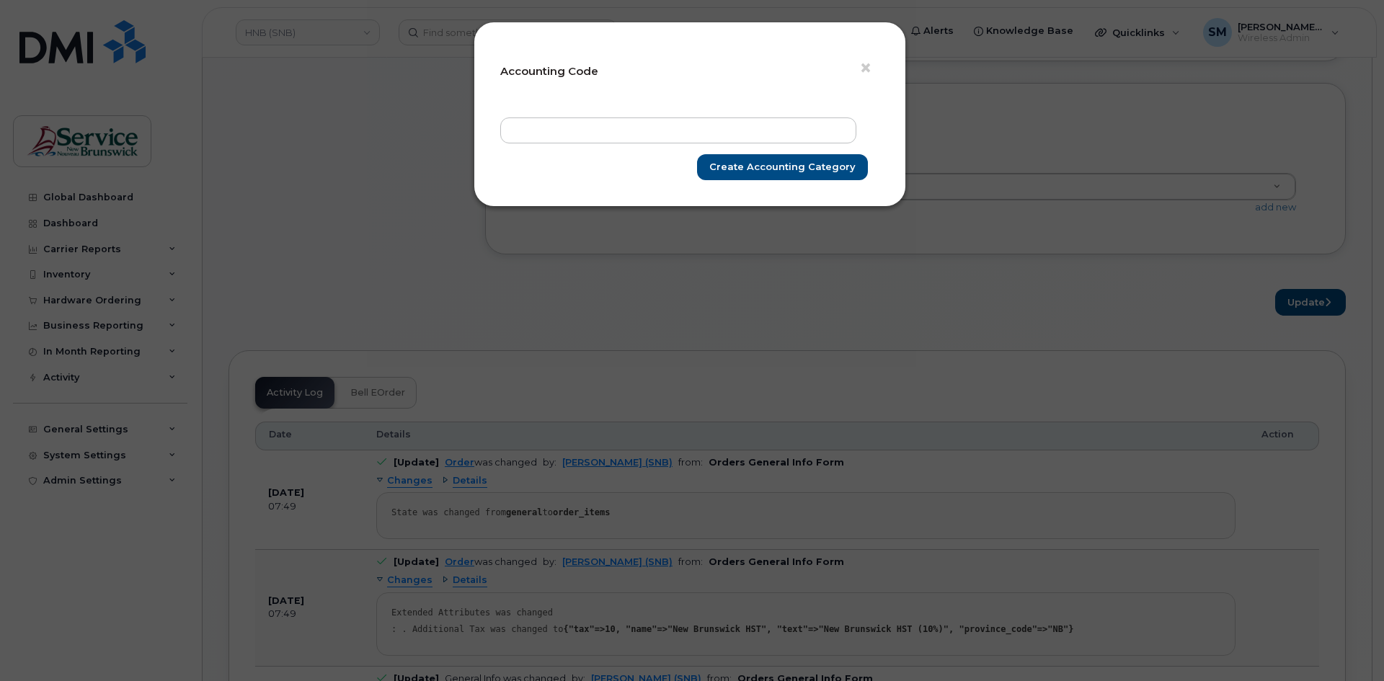
click at [727, 109] on form "× Accounting Code Create Accounting category" at bounding box center [689, 114] width 379 height 132
click at [727, 120] on input "text" at bounding box center [678, 130] width 356 height 26
paste input "37.3702.3701.5749.XXXX.XXXX.301001"
type input "37.3702.3701.5749.XXXX.XXXX.301001"
click at [778, 158] on input "Create Accounting category" at bounding box center [782, 167] width 171 height 27
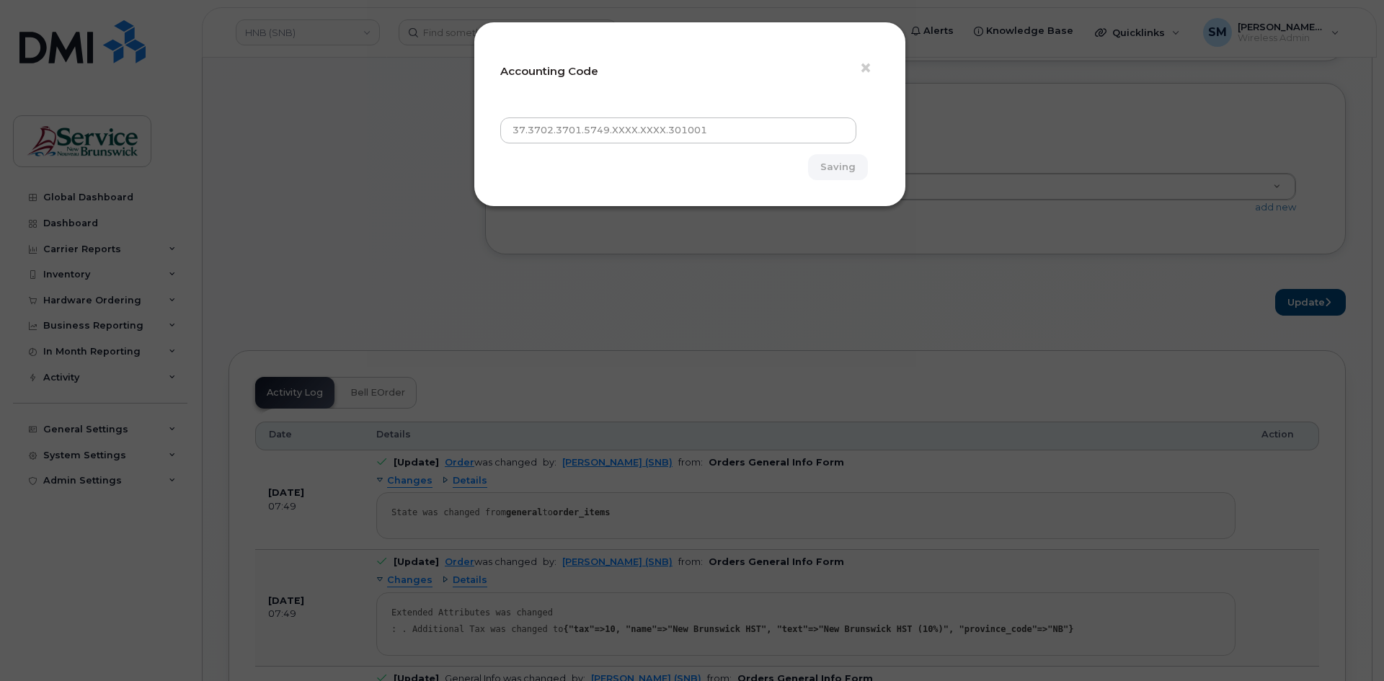
type input "Create Accounting category"
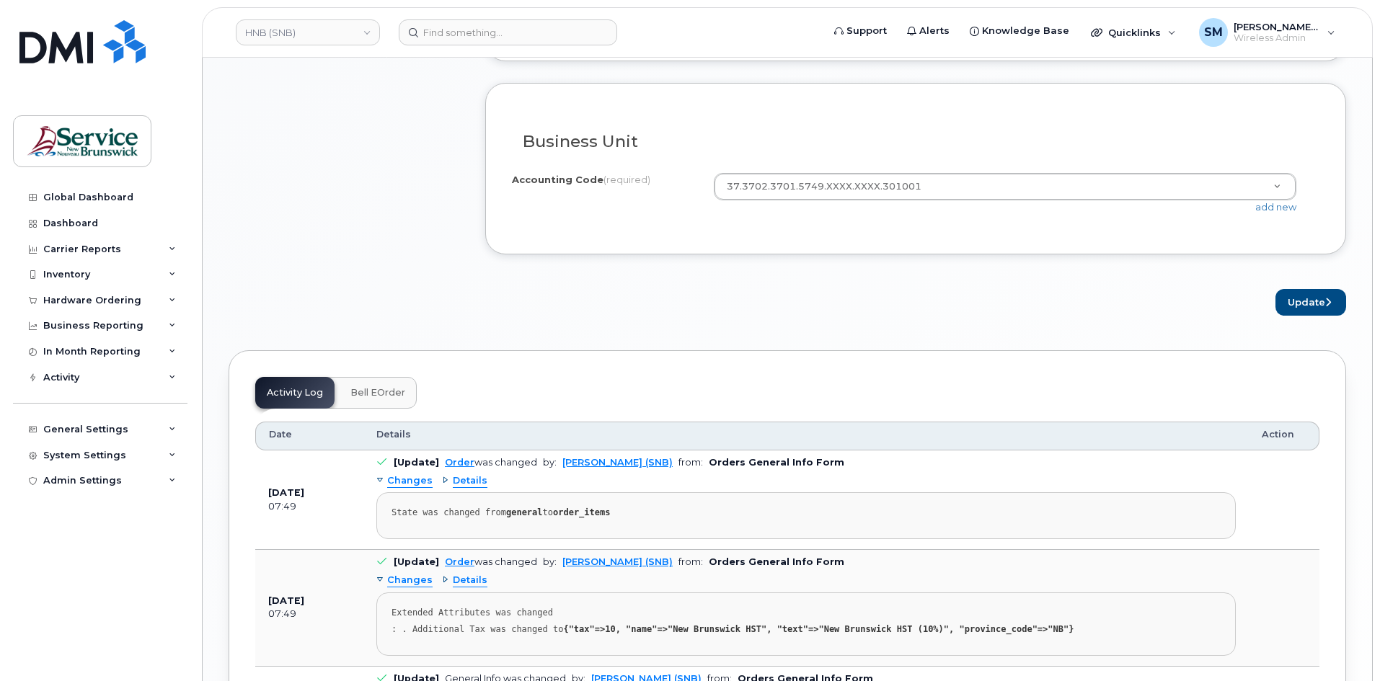
drag, startPoint x: 1209, startPoint y: 192, endPoint x: 1161, endPoint y: 220, distance: 54.9
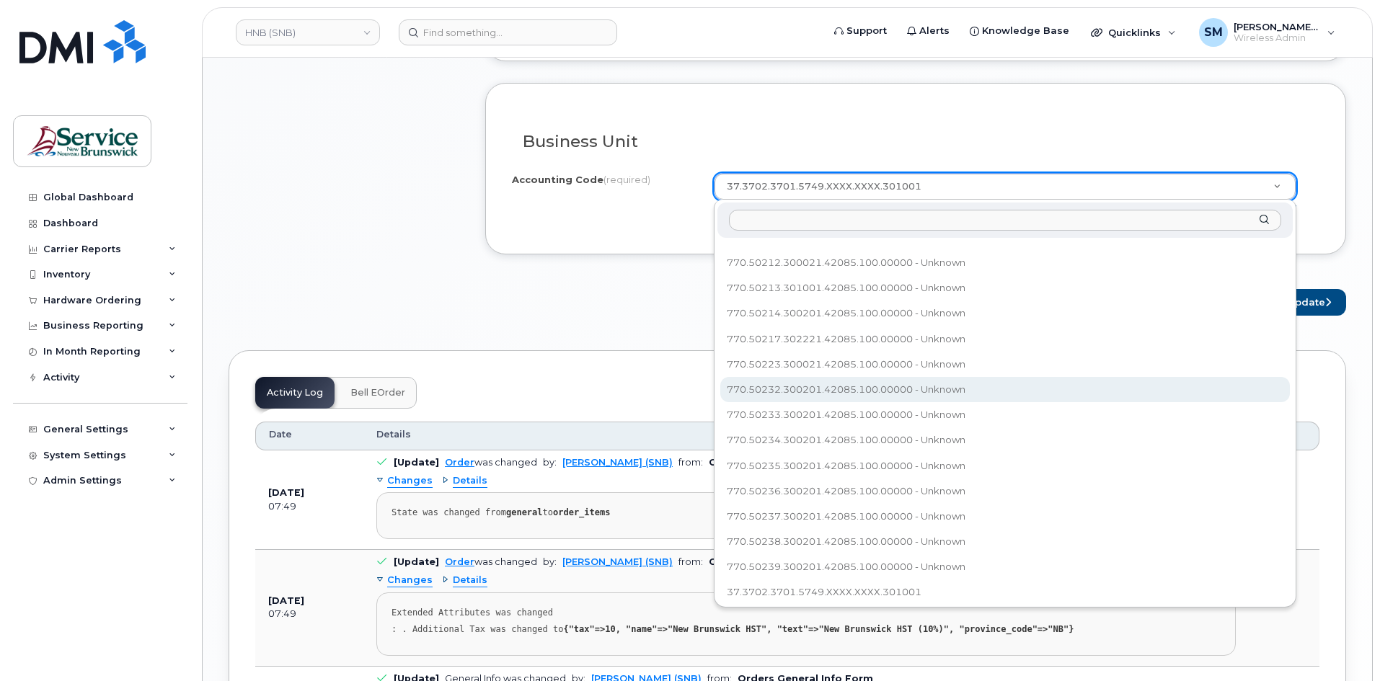
scroll to position [426, 0]
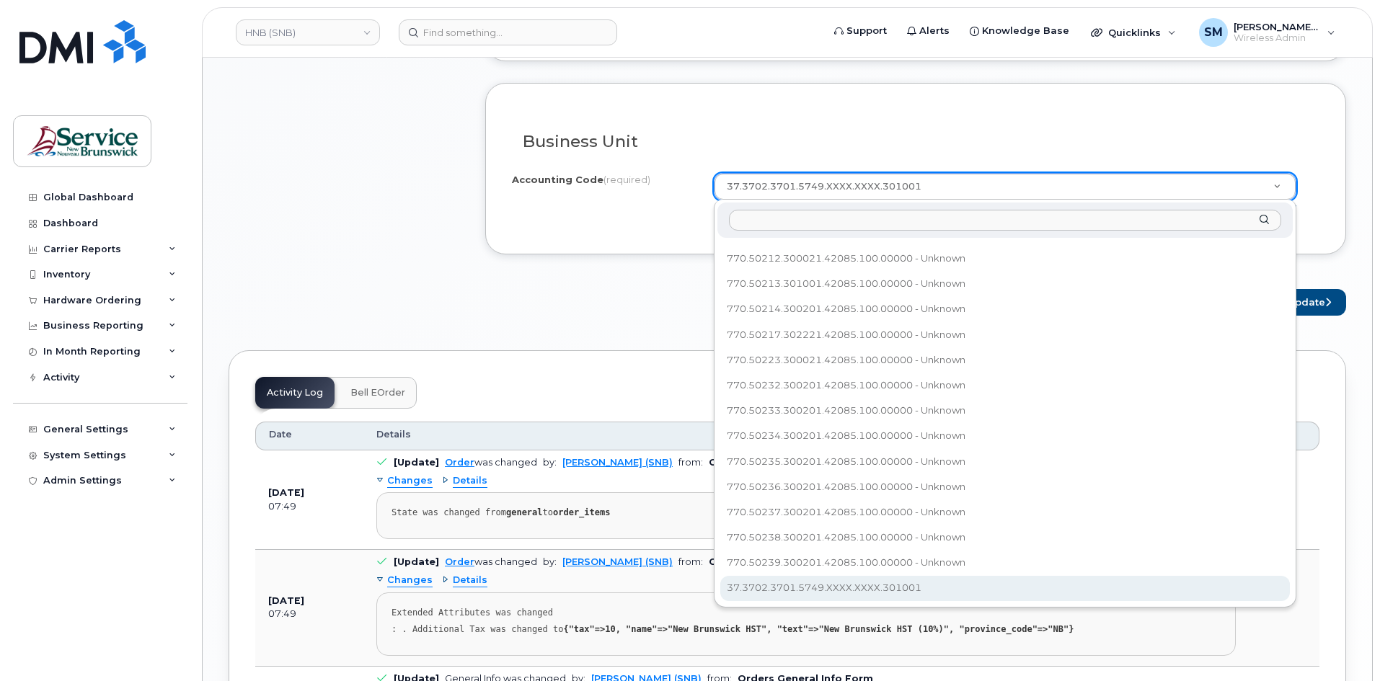
select select "37.3702.3701.5749.XXXX.XXXX.301001"
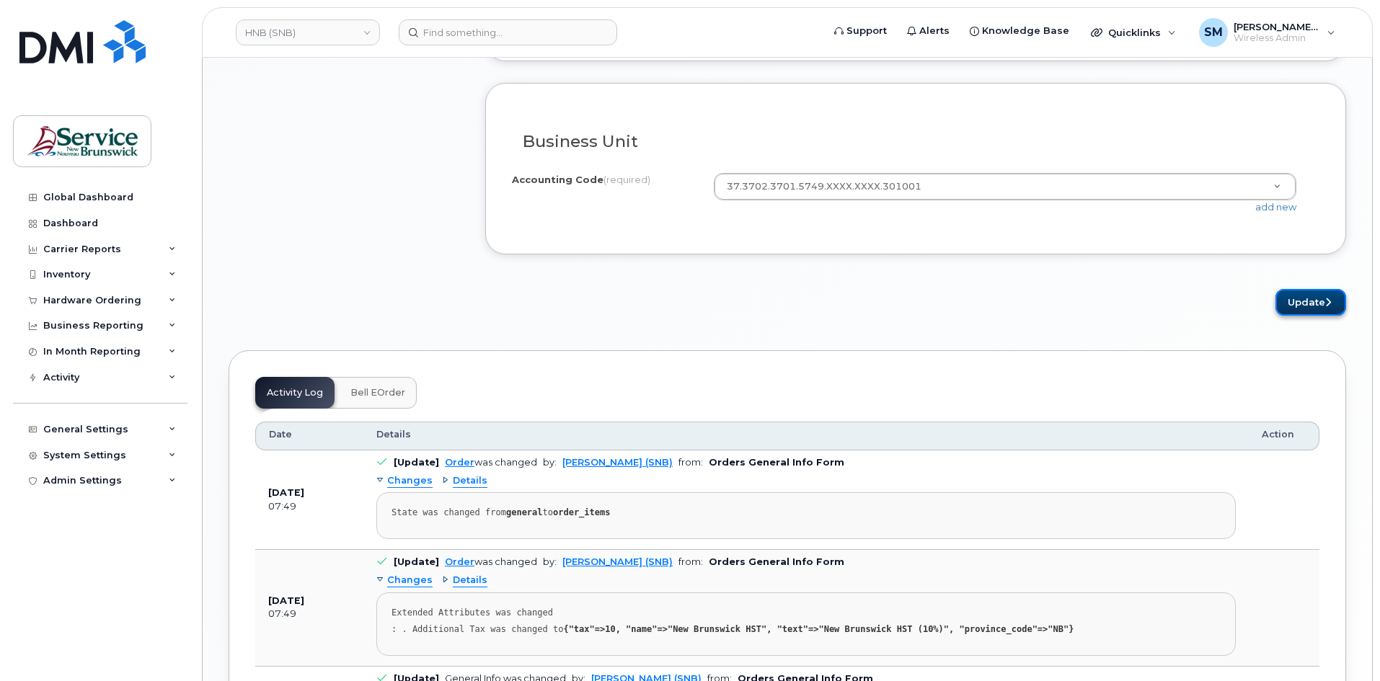
click at [1322, 312] on button "Update" at bounding box center [1310, 302] width 71 height 27
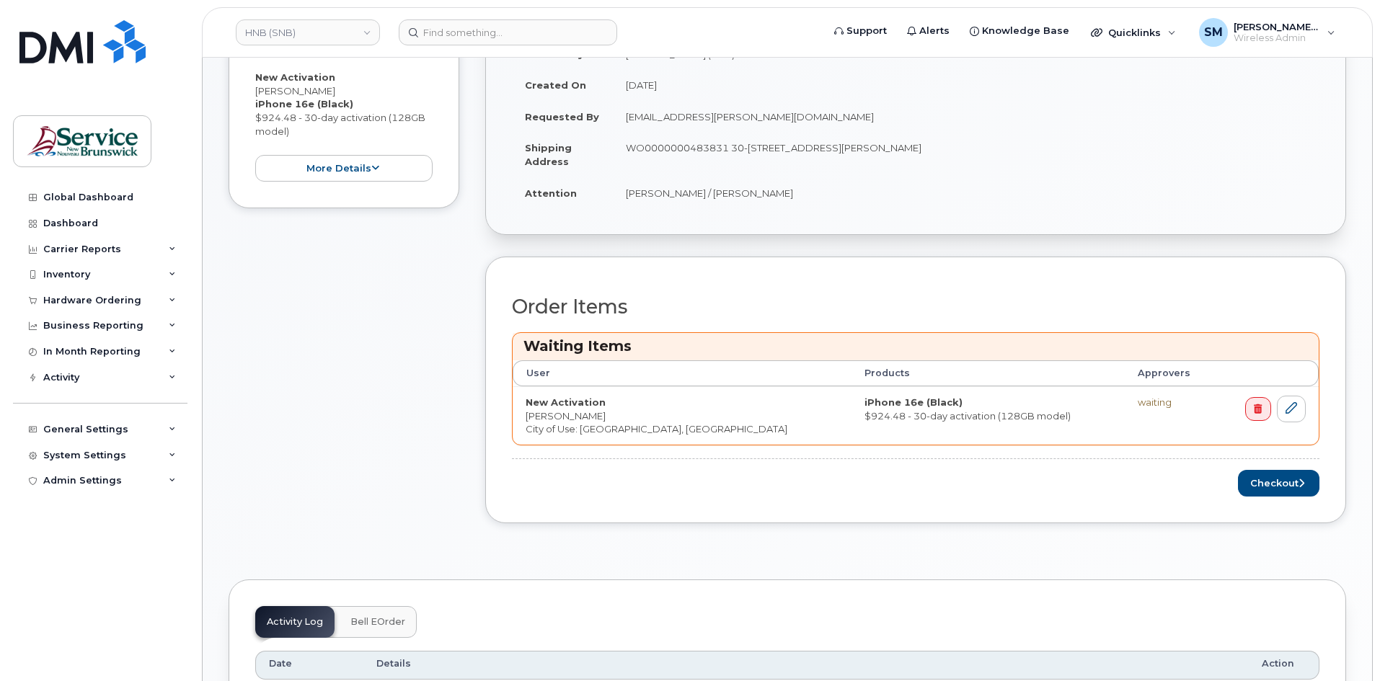
scroll to position [432, 0]
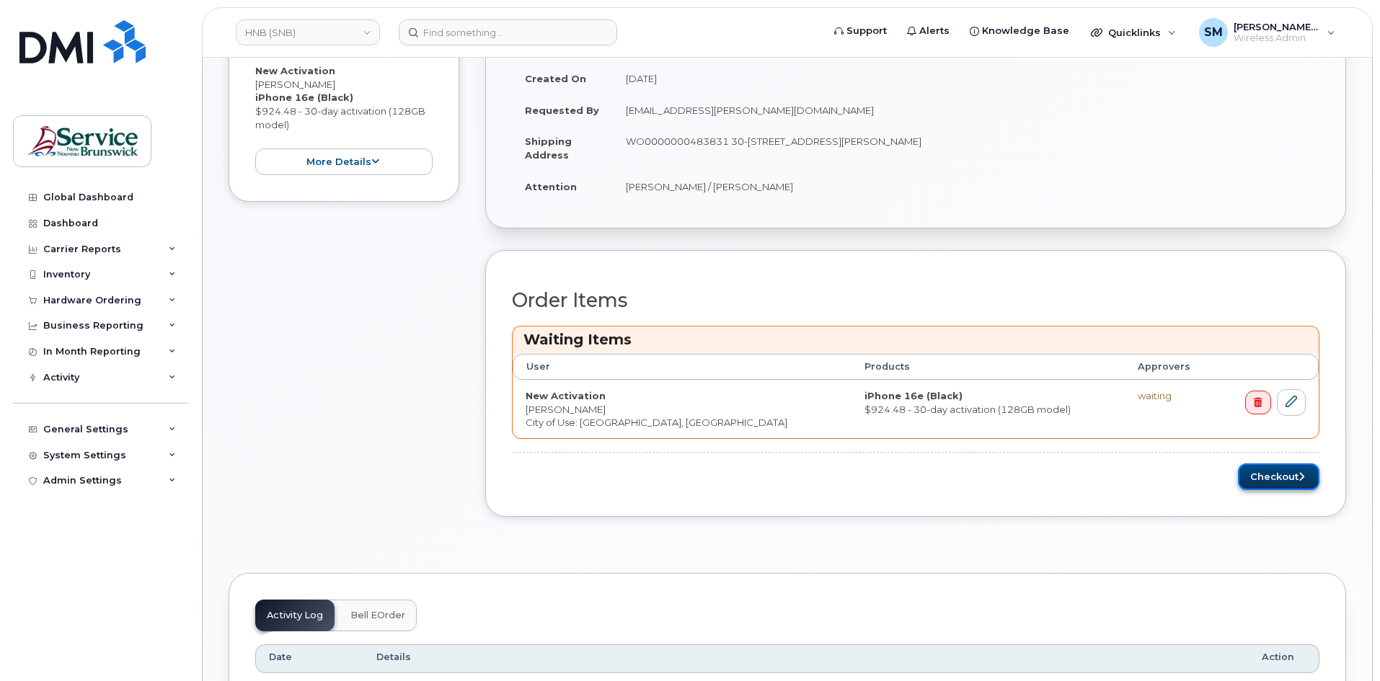
click at [1283, 476] on button "Checkout" at bounding box center [1278, 476] width 81 height 27
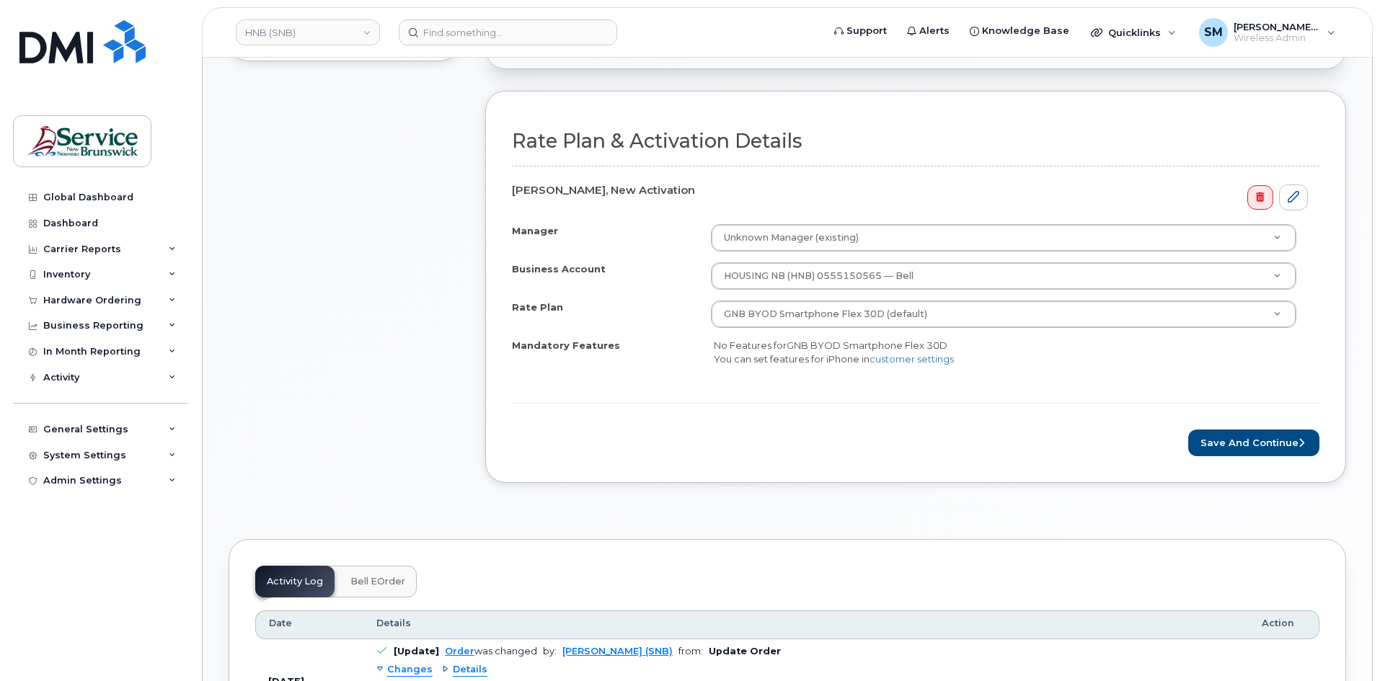
scroll to position [577, 0]
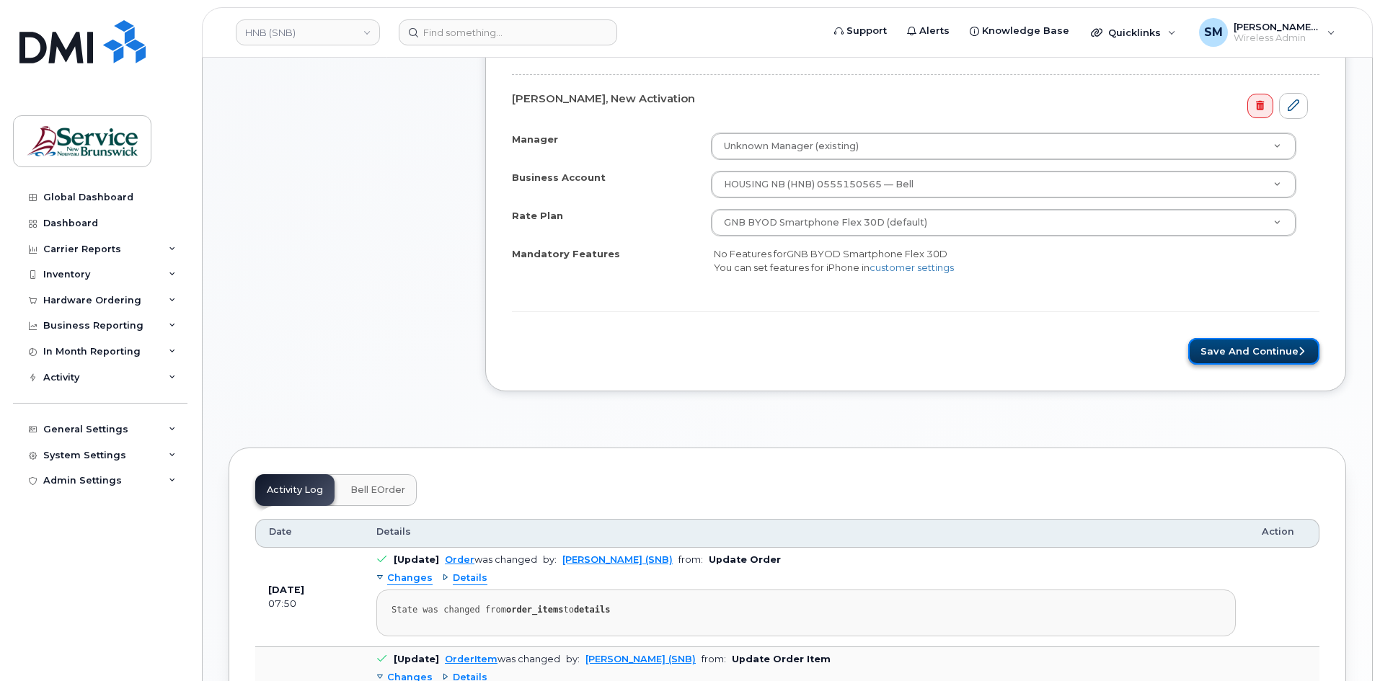
click at [1222, 341] on button "Save and Continue" at bounding box center [1253, 351] width 131 height 27
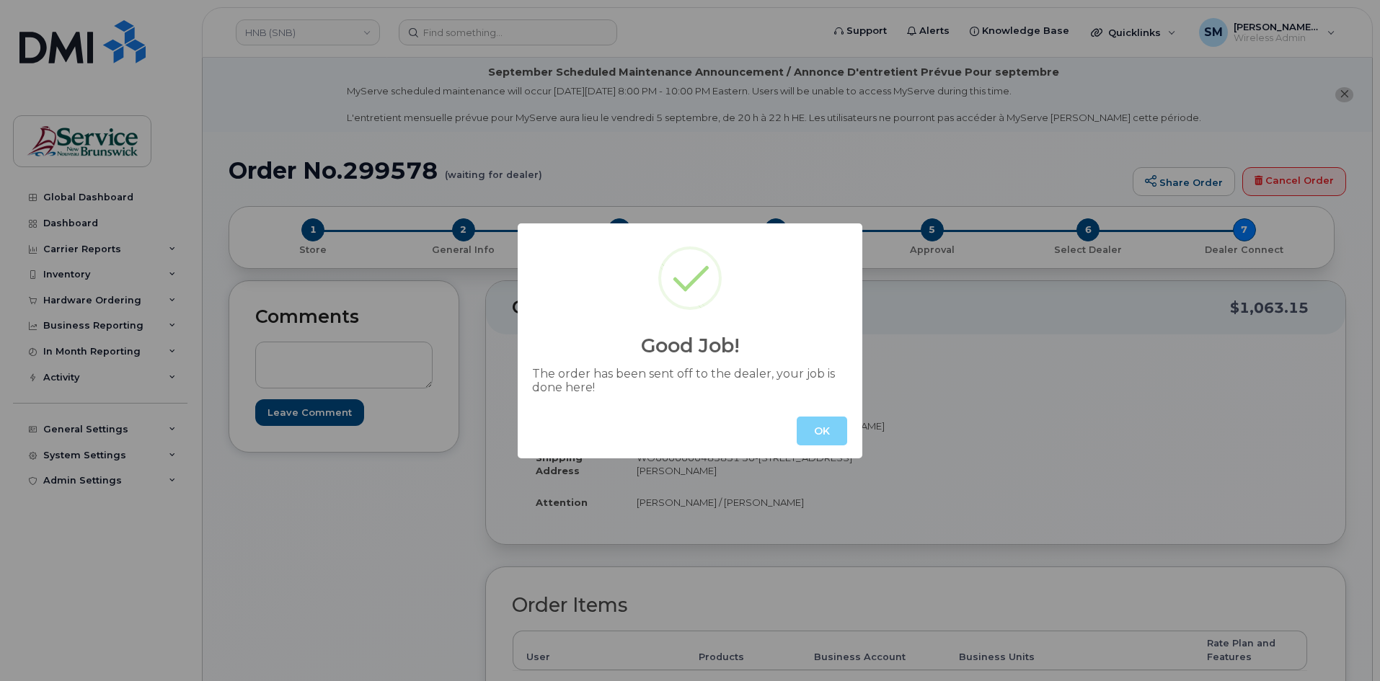
drag, startPoint x: 819, startPoint y: 424, endPoint x: 834, endPoint y: 415, distance: 17.4
click at [818, 424] on button "OK" at bounding box center [821, 431] width 50 height 29
